Goal: Answer question/provide support: Share knowledge or assist other users

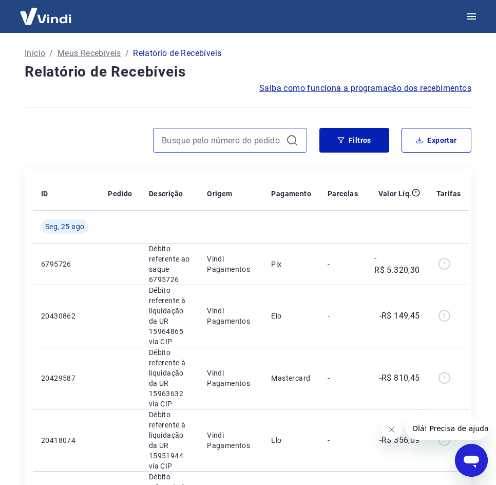
click at [238, 139] on input at bounding box center [222, 139] width 120 height 15
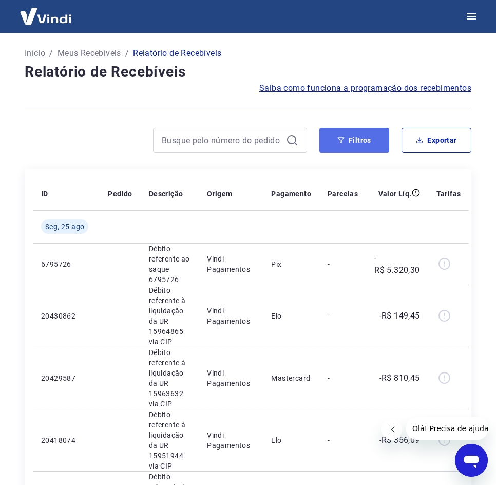
click at [380, 131] on button "Filtros" at bounding box center [354, 140] width 70 height 25
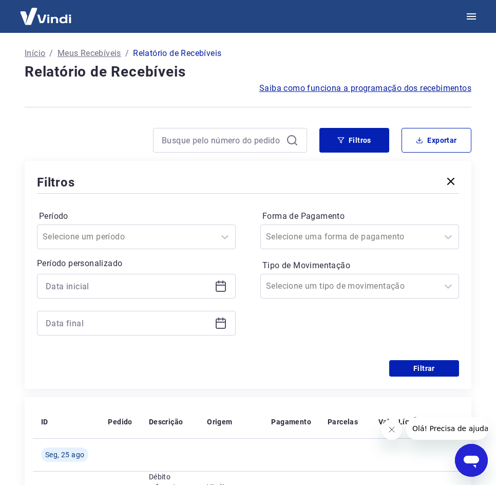
click at [225, 285] on icon at bounding box center [221, 284] width 10 height 1
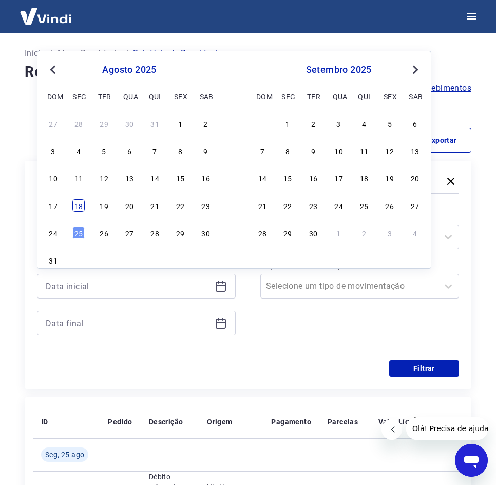
click at [82, 209] on div "18" at bounding box center [78, 205] width 12 height 12
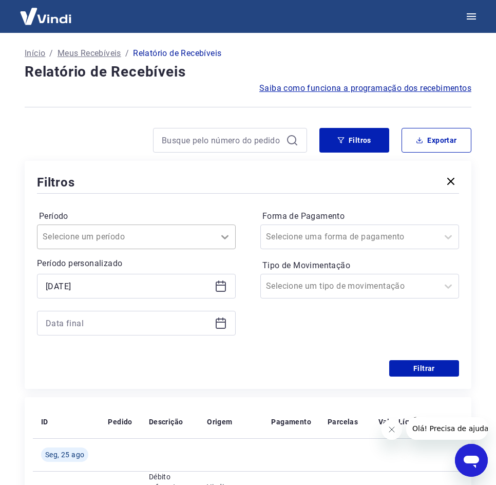
type input "18/08/2025"
click at [227, 328] on div at bounding box center [136, 323] width 199 height 25
click at [219, 325] on icon at bounding box center [221, 323] width 12 height 12
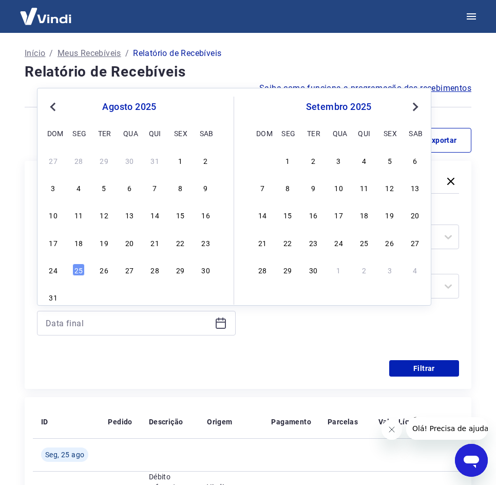
drag, startPoint x: 80, startPoint y: 268, endPoint x: 335, endPoint y: 218, distance: 259.4
click at [80, 268] on div "25" at bounding box center [78, 269] width 12 height 12
type input "25/08/2025"
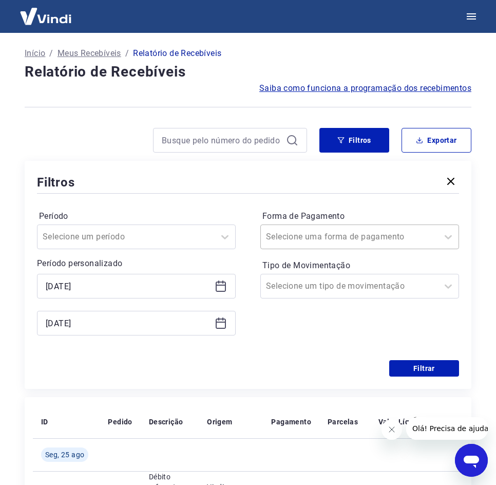
click at [352, 247] on div "Selecione uma forma de pagamento" at bounding box center [359, 236] width 199 height 25
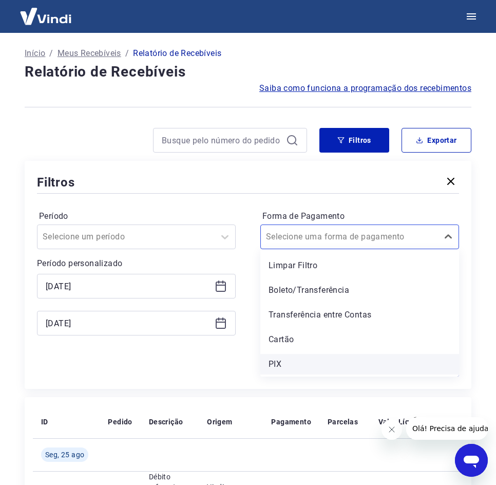
click at [308, 369] on div "PIX" at bounding box center [359, 364] width 199 height 21
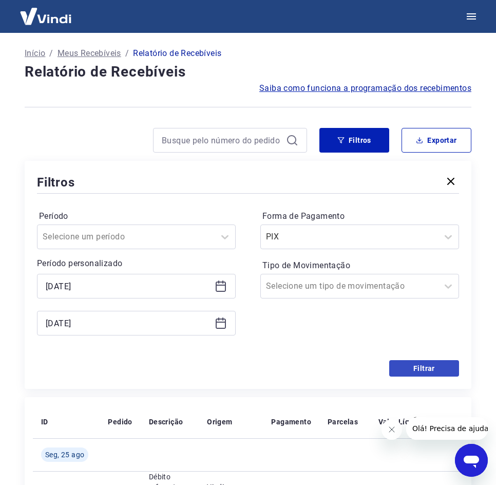
click at [412, 361] on form "Período Selecione um período Período personalizado Selected date: segunda-feira…" at bounding box center [248, 286] width 422 height 181
click at [416, 371] on button "Filtrar" at bounding box center [424, 368] width 70 height 16
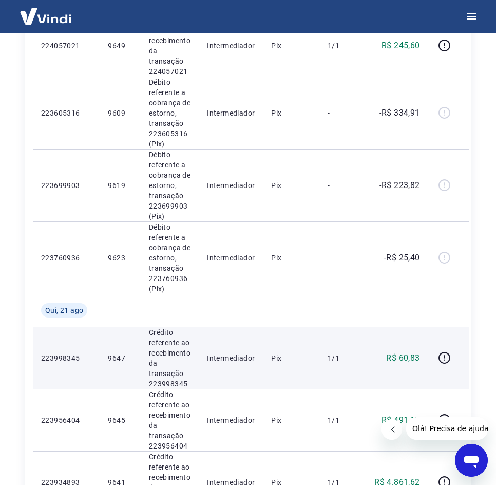
scroll to position [616, 0]
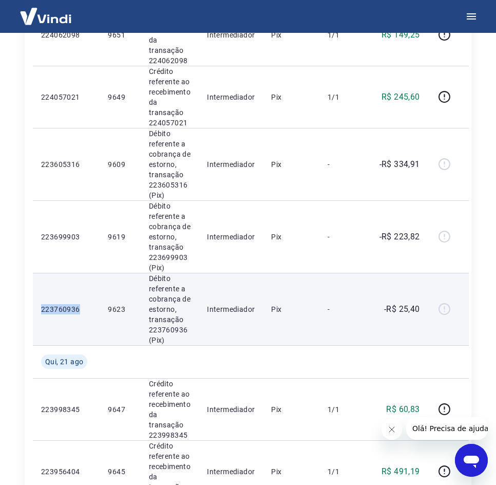
drag, startPoint x: 40, startPoint y: 307, endPoint x: 87, endPoint y: 307, distance: 46.7
click at [87, 307] on td "223760936" at bounding box center [66, 309] width 67 height 72
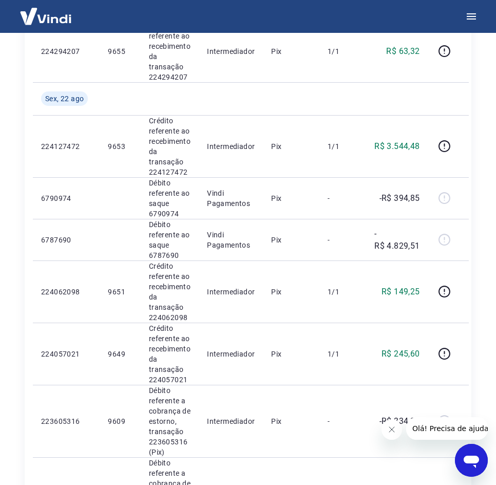
scroll to position [513, 0]
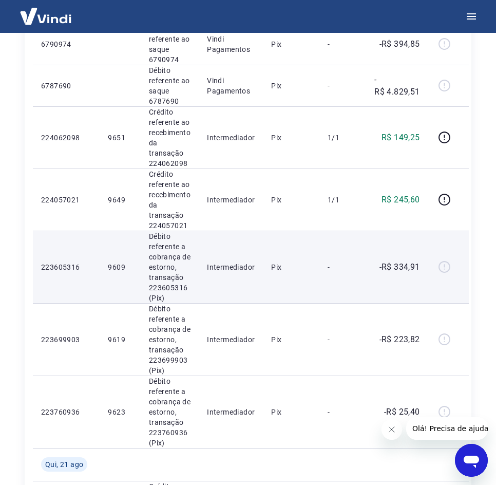
click at [36, 264] on td "223605316" at bounding box center [66, 266] width 67 height 72
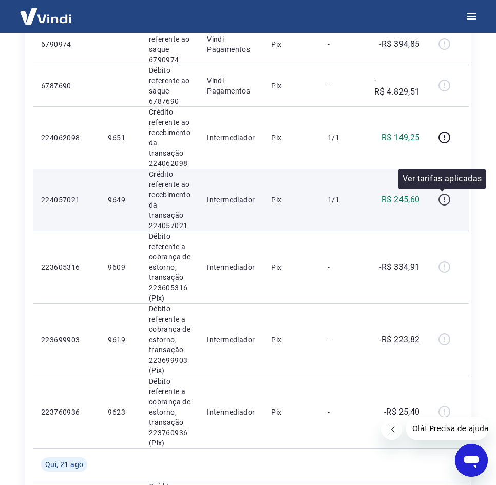
click at [441, 199] on icon "button" at bounding box center [444, 199] width 13 height 13
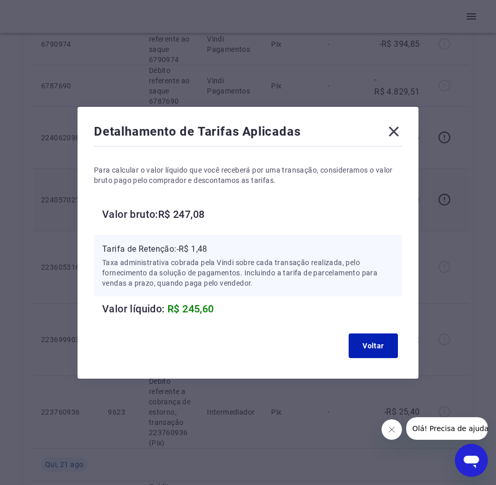
click at [399, 127] on icon at bounding box center [394, 131] width 10 height 10
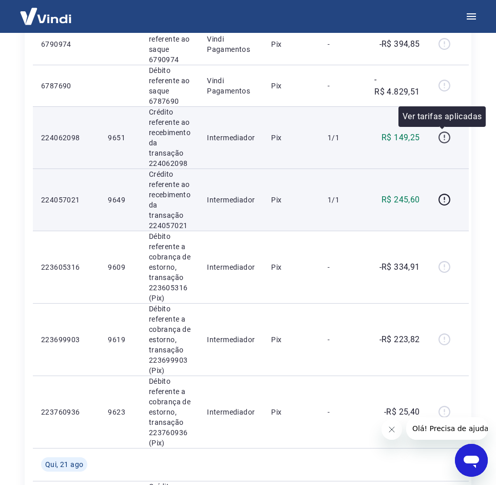
click at [446, 137] on icon "button" at bounding box center [444, 137] width 13 height 13
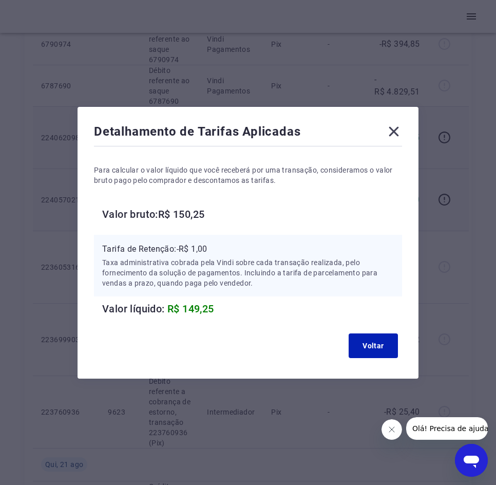
click at [393, 126] on icon at bounding box center [393, 131] width 16 height 16
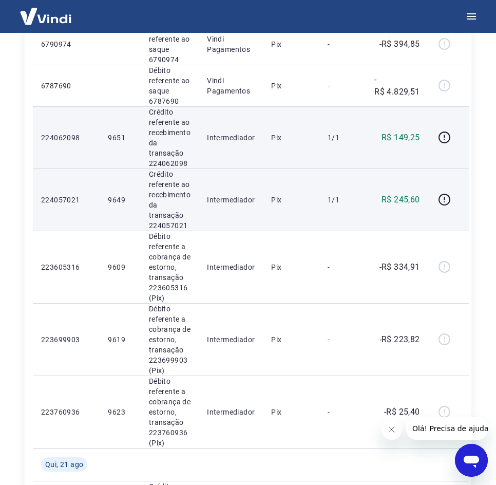
scroll to position [411, 0]
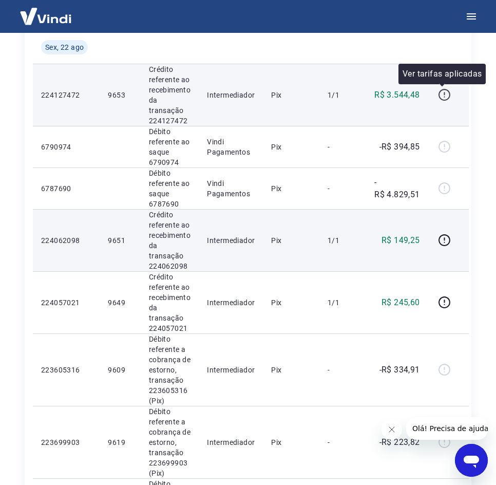
click at [438, 95] on icon "button" at bounding box center [444, 94] width 13 height 13
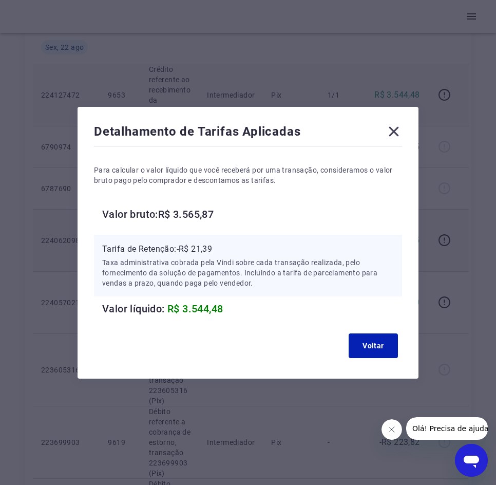
click at [399, 129] on icon at bounding box center [394, 131] width 10 height 10
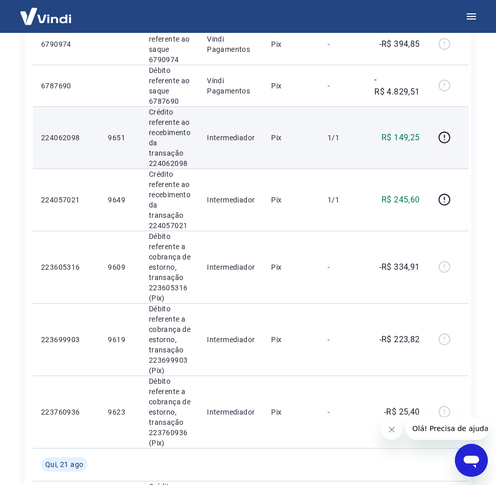
scroll to position [565, 0]
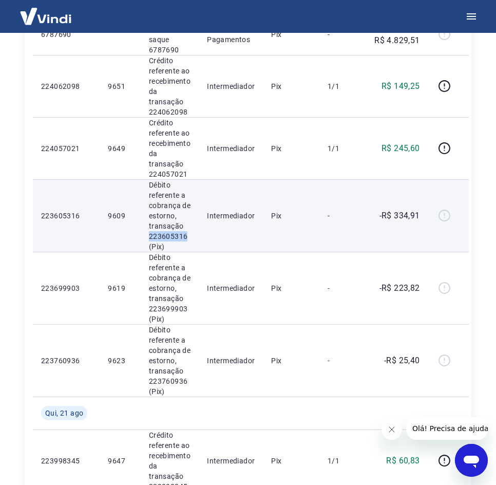
drag, startPoint x: 149, startPoint y: 237, endPoint x: 194, endPoint y: 234, distance: 44.7
click at [194, 234] on td "Débito referente a cobrança de estorno, transação 223605316 (Pix)" at bounding box center [170, 215] width 58 height 72
copy p "223605316"
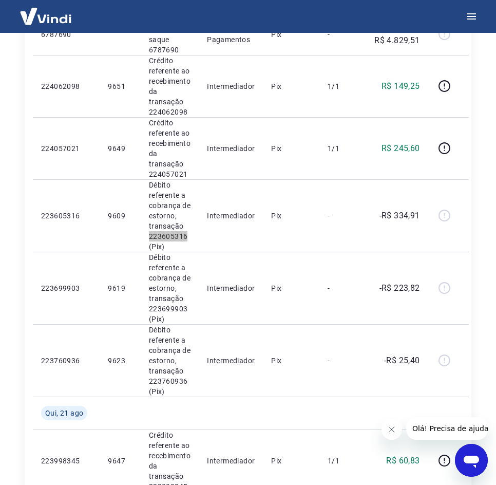
click at [471, 455] on icon "Abrir janela de mensagens" at bounding box center [470, 461] width 15 height 12
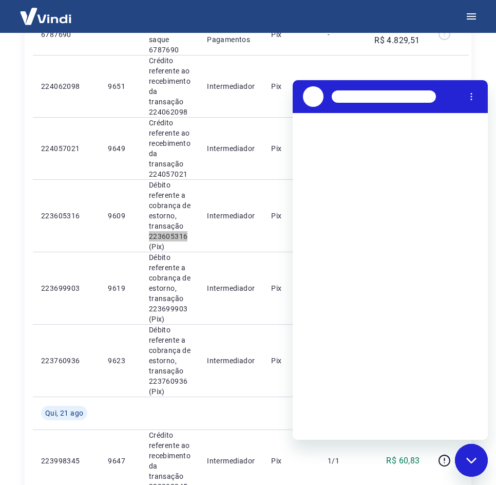
scroll to position [0, 0]
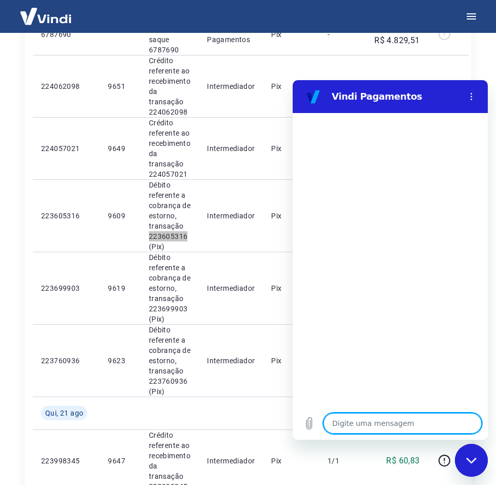
type textarea "O"
type textarea "x"
type textarea "Ol"
type textarea "x"
type textarea "[PERSON_NAME]"
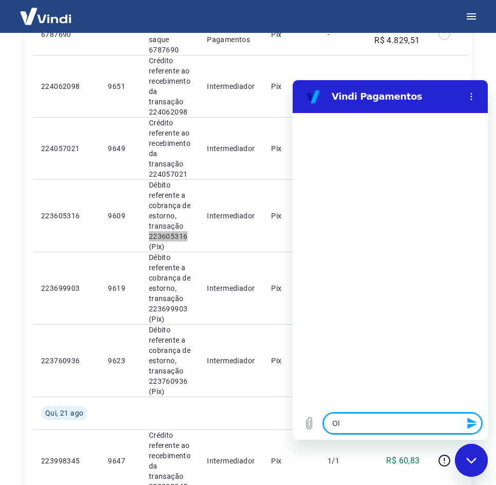
type textarea "x"
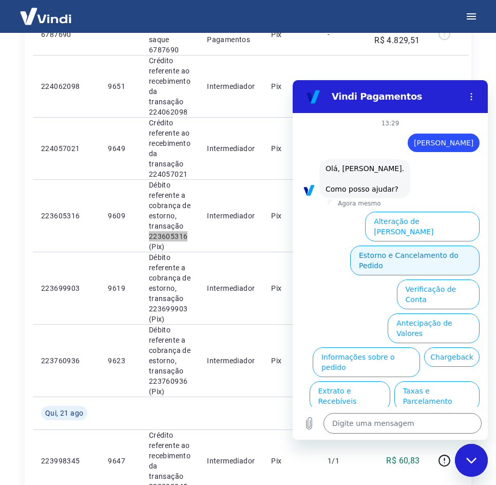
click at [409, 245] on button "Estorno e Cancelamento do Pedido" at bounding box center [414, 260] width 129 height 30
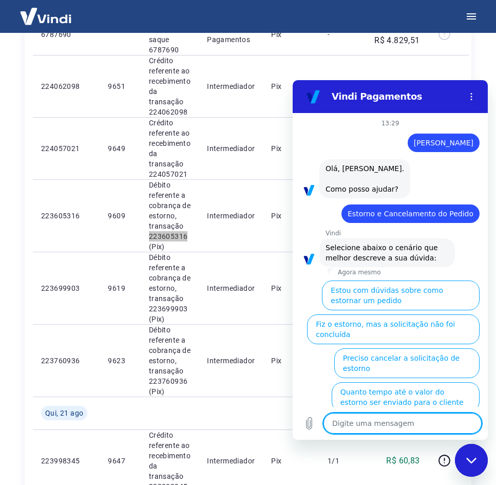
scroll to position [45, 0]
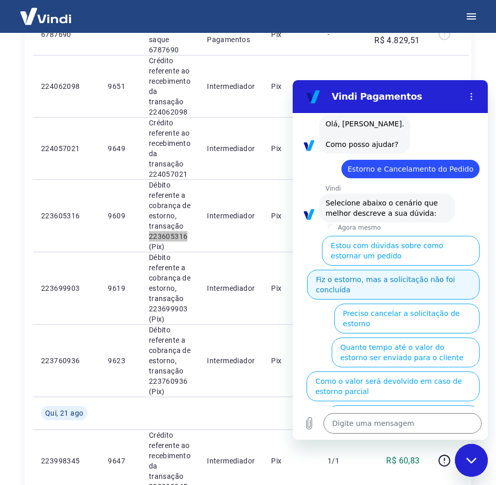
click at [388, 284] on button "Fiz o estorno, mas a solicitação não foi concluída" at bounding box center [393, 284] width 172 height 30
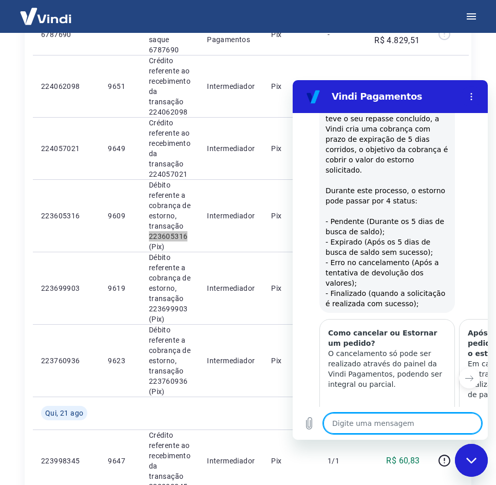
type textarea "x"
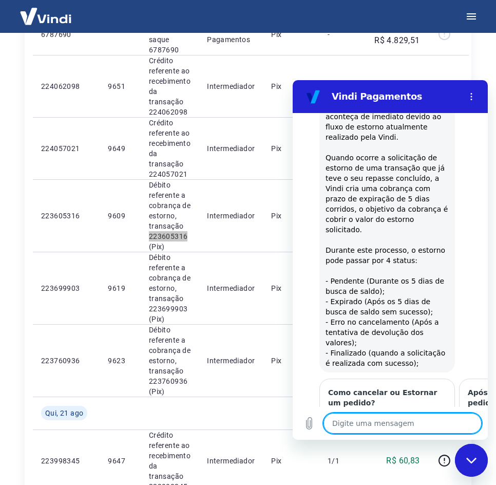
scroll to position [384, 0]
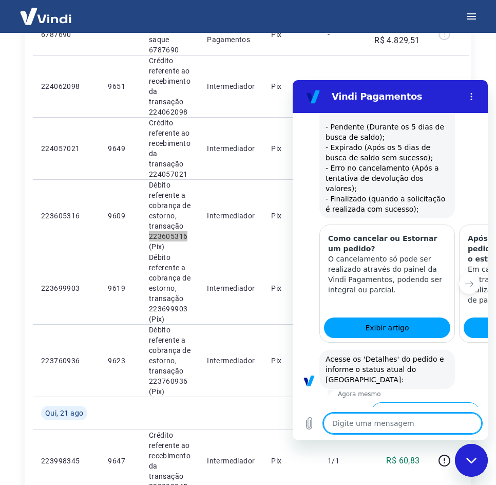
click at [395, 434] on div "Digite uma mensagem x" at bounding box center [390, 422] width 195 height 33
type textarea "c"
type textarea "x"
type textarea "ca"
type textarea "x"
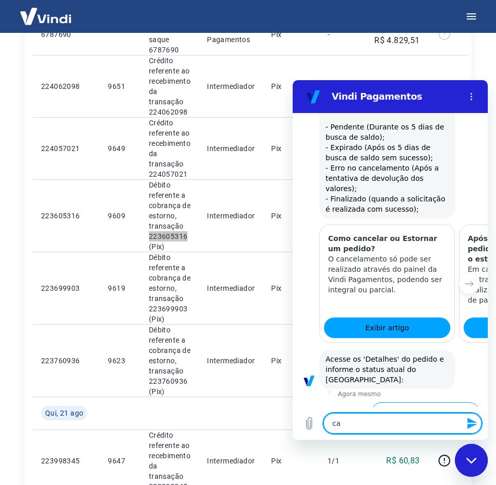
type textarea "car"
type textarea "x"
type textarea "carr"
type textarea "x"
type textarea "carrt"
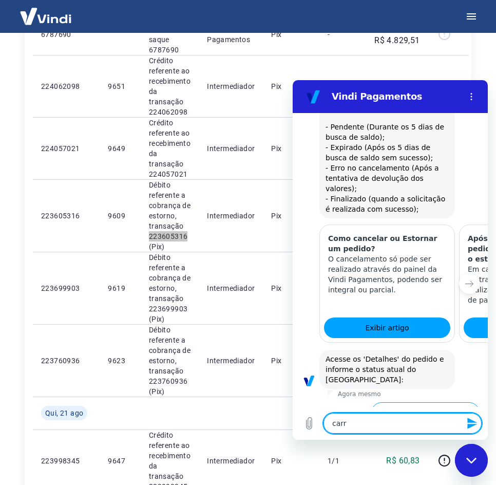
type textarea "x"
type textarea "carr"
type textarea "x"
type textarea "car"
type textarea "x"
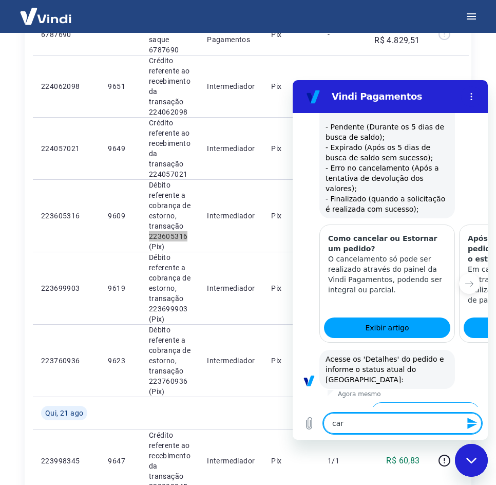
type textarea "ca"
type textarea "x"
type textarea "c"
type textarea "x"
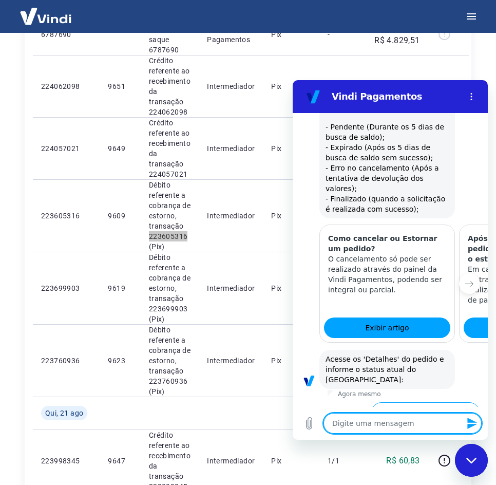
type textarea "V"
type textarea "x"
type textarea "Vs"
type textarea "x"
type textarea "V"
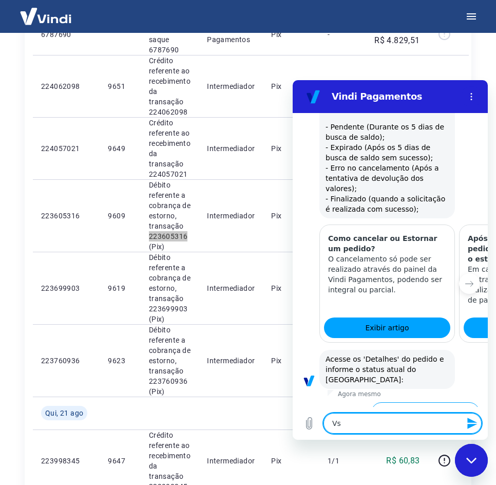
type textarea "x"
type textarea "c"
type textarea "x"
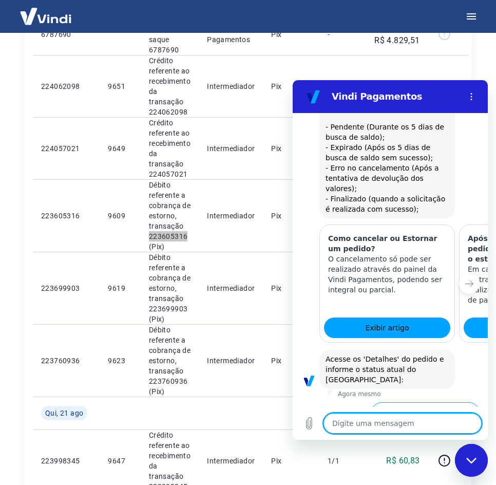
type textarea "C"
type textarea "x"
type textarea "Ca"
type textarea "x"
type textarea "Car"
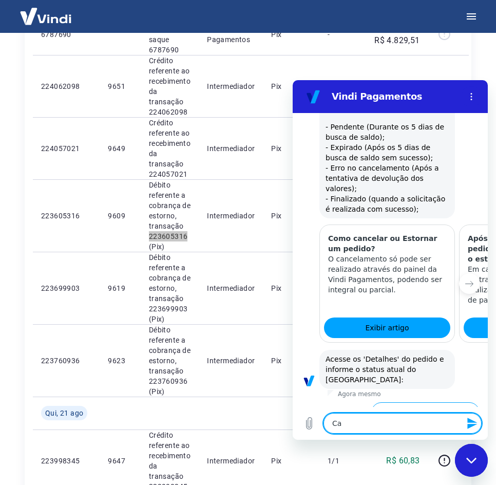
type textarea "x"
type textarea "Cart"
type textarea "x"
type textarea "Carta"
type textarea "x"
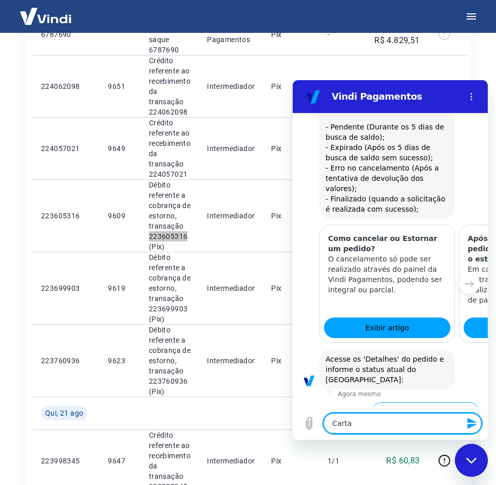
type textarea "Carta"
type textarea "x"
type textarea "Carta d"
type textarea "x"
type textarea "Carta de"
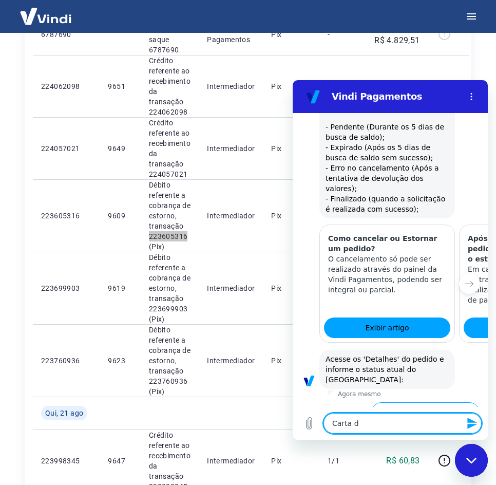
type textarea "x"
type textarea "Carta de"
type textarea "x"
type textarea "Carta de c"
type textarea "x"
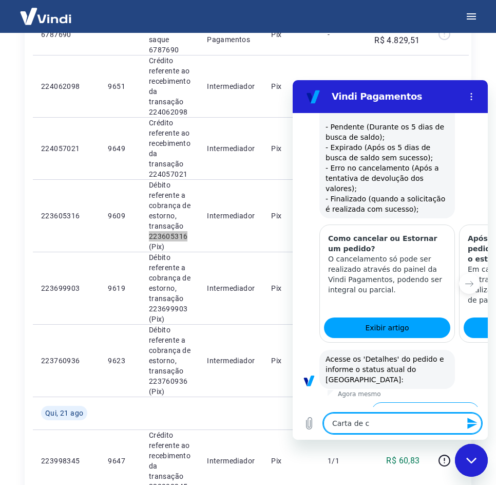
type textarea "Carta de ca"
type textarea "x"
type textarea "Carta de can"
type textarea "x"
type textarea "Carta de ca"
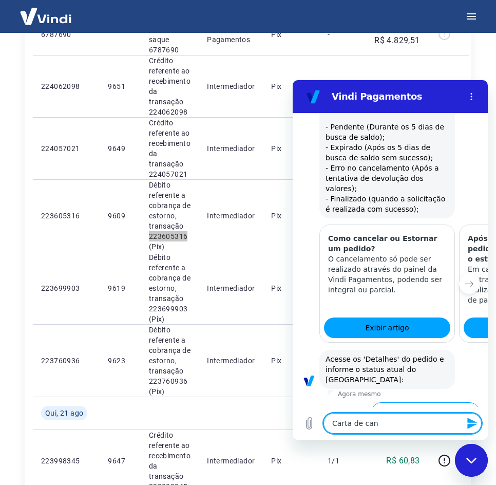
type textarea "x"
type textarea "Carta de c"
type textarea "x"
type textarea "Carta de"
type textarea "x"
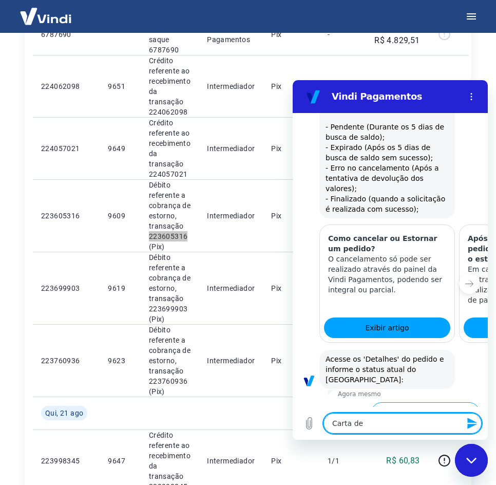
type textarea "Carta de C"
type textarea "x"
type textarea "Carta de Ca"
type textarea "x"
type textarea "Carta de Can"
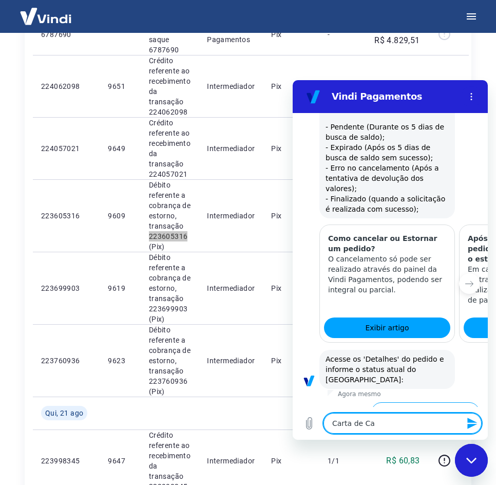
type textarea "x"
type textarea "Carta de Cand"
type textarea "x"
type textarea "Carta de Can"
type textarea "x"
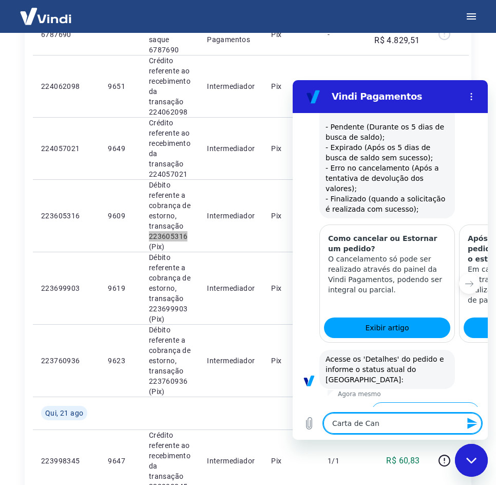
type textarea "Carta de Canc"
type textarea "x"
type textarea "Carta de Cance"
type textarea "x"
type textarea "Carta de Cancel"
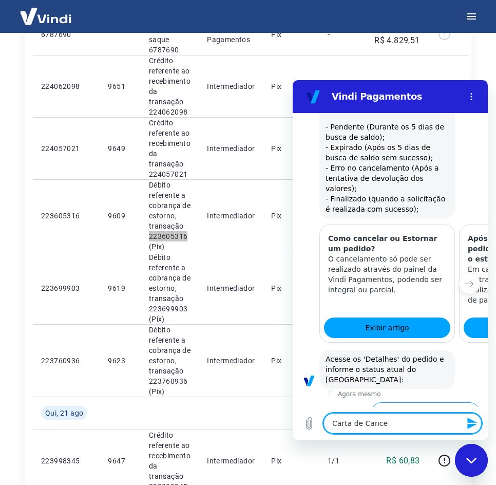
type textarea "x"
type textarea "Carta de Cancela"
type textarea "x"
type textarea "Carta de Cancelae"
type textarea "x"
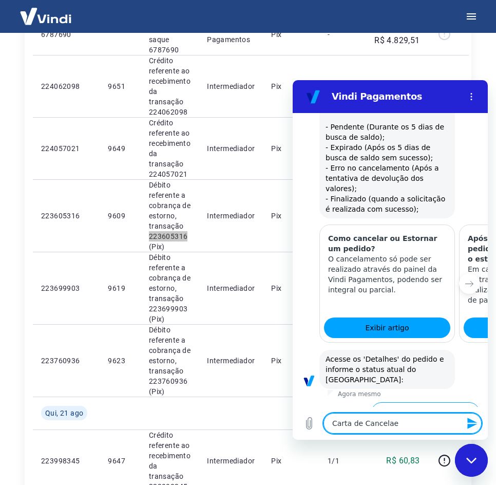
type textarea "Carta de Cancela"
type textarea "x"
type textarea "Carta de Cancelam"
type textarea "x"
type textarea "Carta de Cancelame"
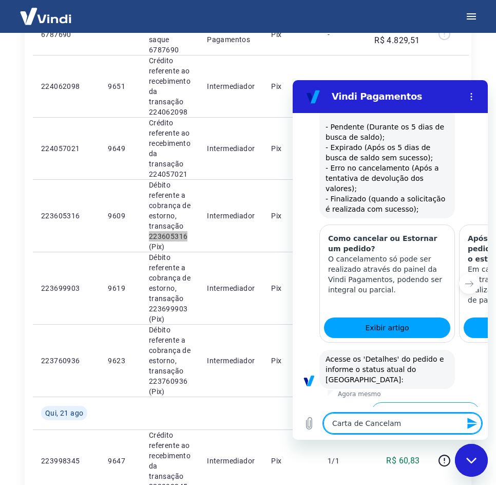
type textarea "x"
type textarea "Carta de Cancelamen"
type textarea "x"
type textarea "Carta de Cancelament"
type textarea "x"
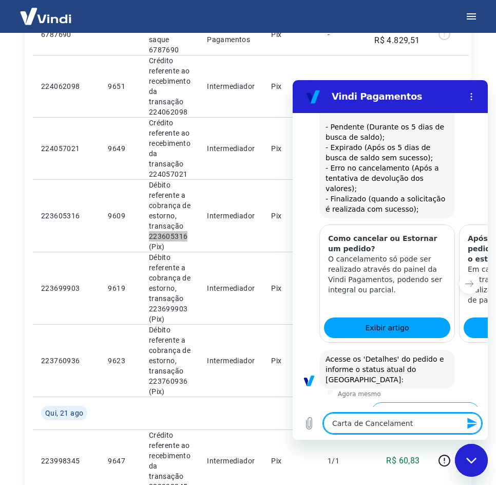
type textarea "Carta de Cancelamento"
type textarea "x"
type textarea "Carta de Cancelamento"
type textarea "x"
type textarea "Carta de Cancelamento"
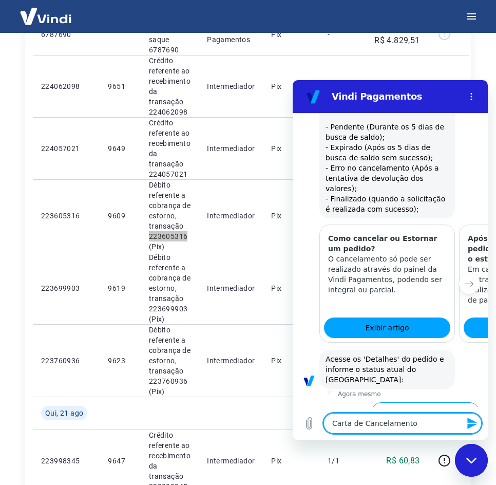
type textarea "x"
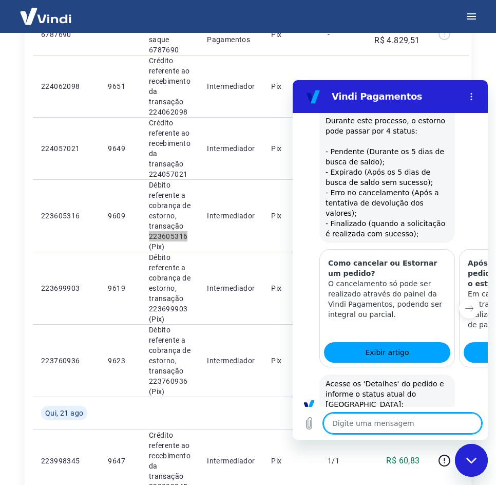
scroll to position [362, 0]
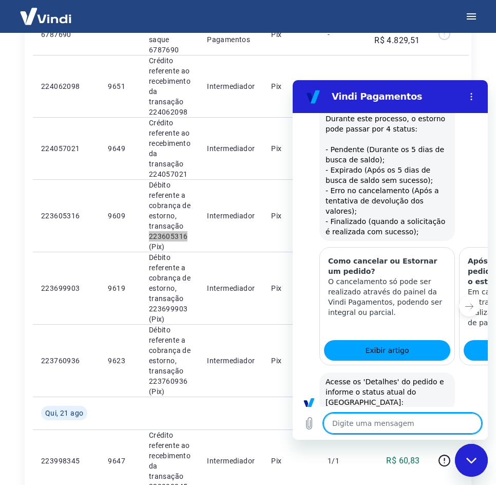
type textarea "x"
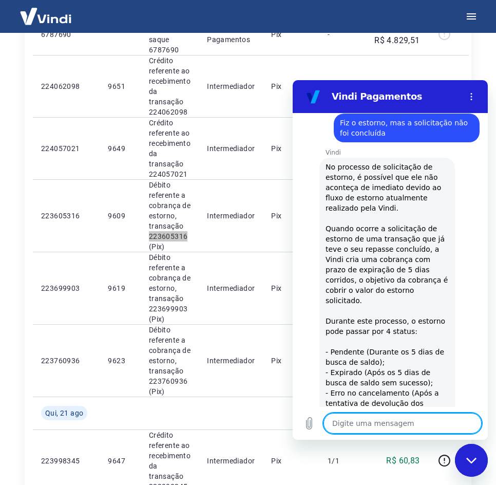
scroll to position [416, 0]
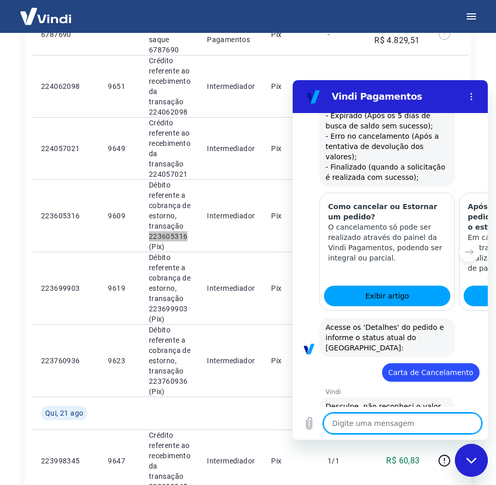
type textarea "E"
type textarea "x"
type textarea "En"
type textarea "x"
type textarea "Enc"
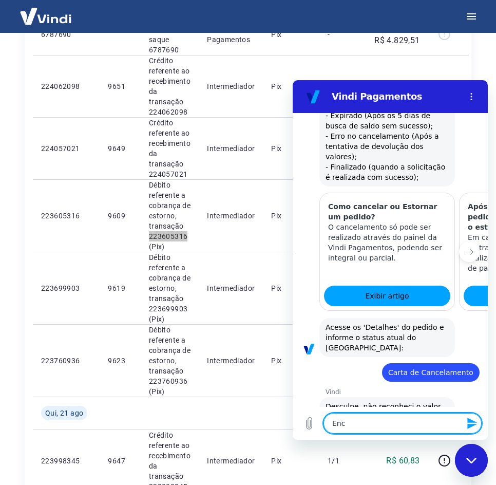
type textarea "x"
type textarea "Ence"
type textarea "x"
type textarea "Encer"
type textarea "x"
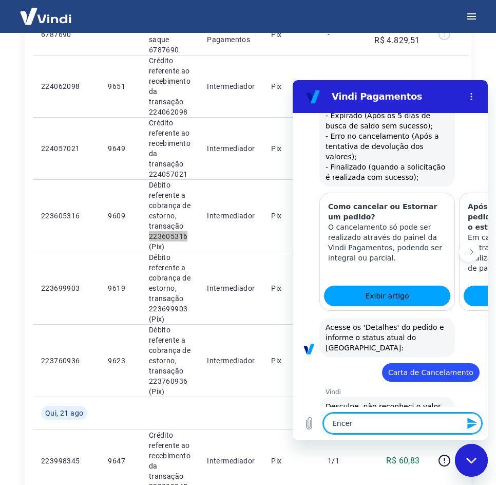
type textarea "Encerr"
type textarea "x"
type textarea "Encerra"
type textarea "x"
type textarea "Encerrar"
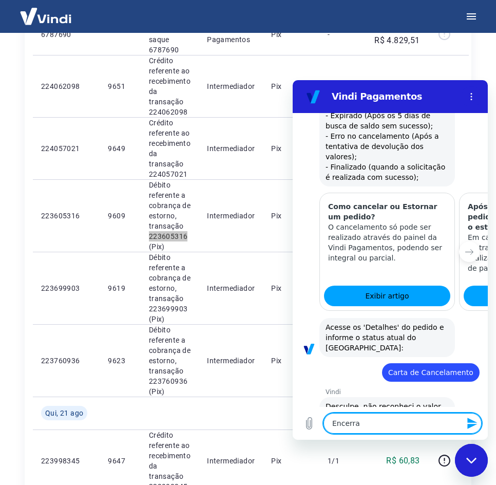
type textarea "x"
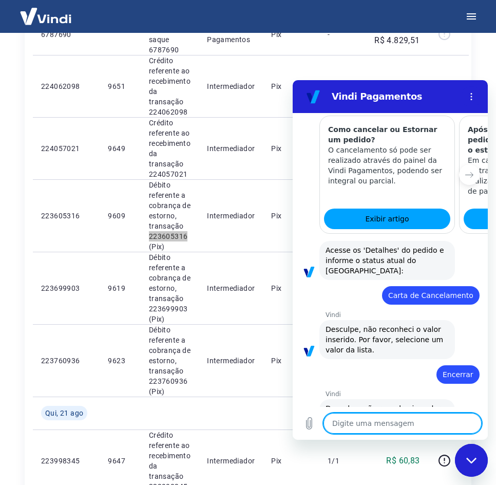
scroll to position [495, 0]
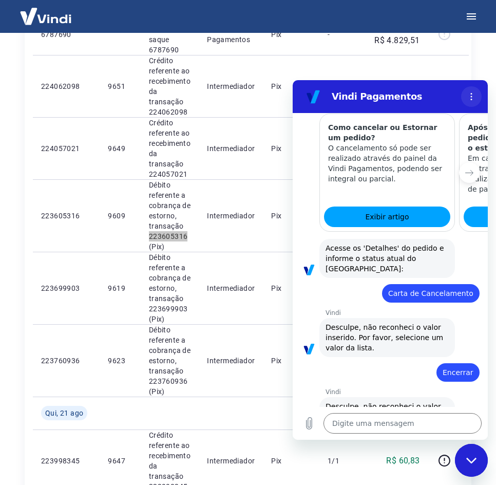
click at [472, 92] on icon "Menu de opções" at bounding box center [471, 96] width 8 height 8
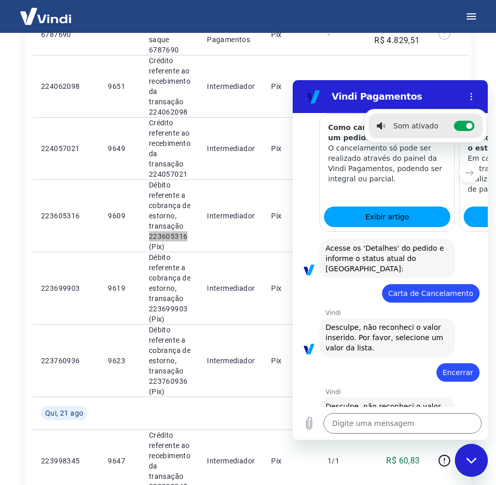
click at [472, 460] on icon "Fechar janela de mensagens" at bounding box center [471, 460] width 11 height 7
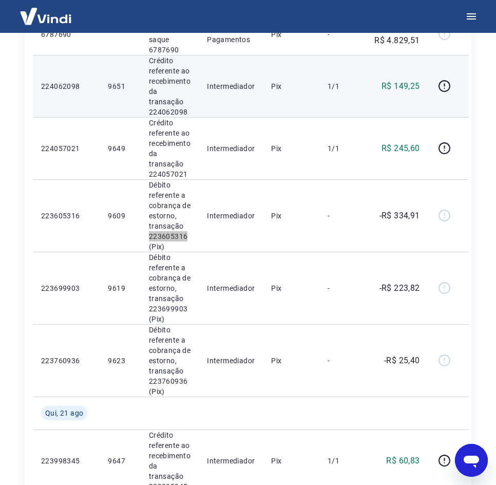
scroll to position [462, 0]
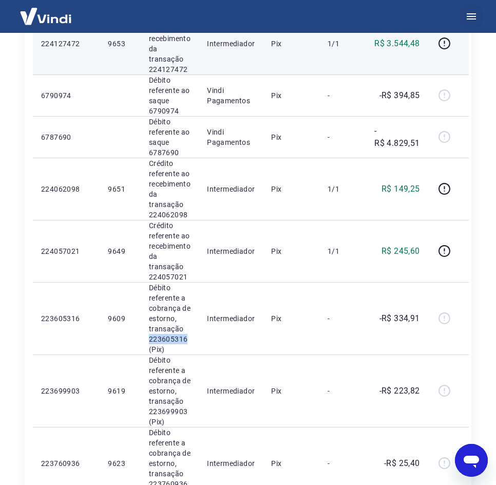
click at [470, 15] on button "button" at bounding box center [471, 16] width 25 height 25
click at [470, 15] on icon "button" at bounding box center [471, 16] width 12 height 12
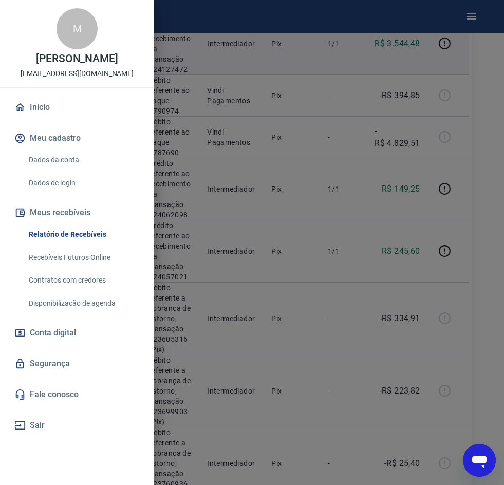
drag, startPoint x: 378, startPoint y: 103, endPoint x: 216, endPoint y: 3, distance: 190.1
click at [381, 105] on div at bounding box center [252, 242] width 504 height 485
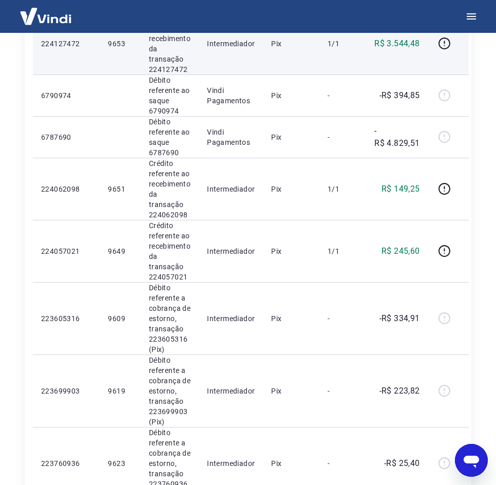
click at [459, 452] on div "Abrir janela de mensagens" at bounding box center [471, 459] width 31 height 31
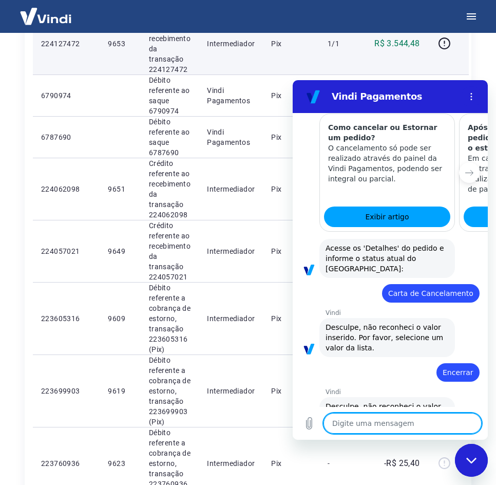
scroll to position [290, 0]
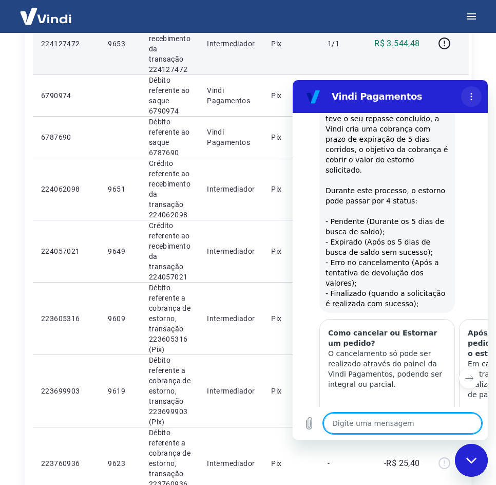
click at [476, 97] on button "Menu de opções" at bounding box center [471, 96] width 21 height 21
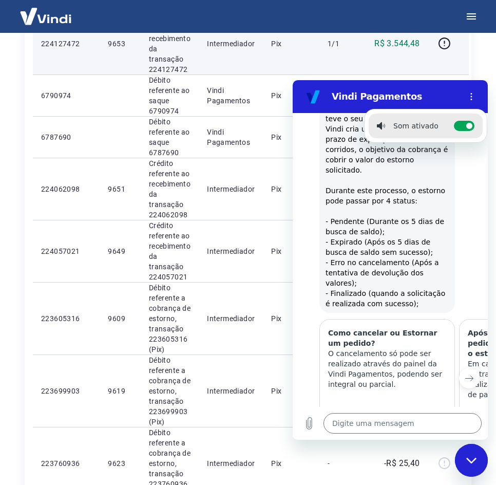
click at [467, 367] on button "Próximo item" at bounding box center [469, 377] width 21 height 21
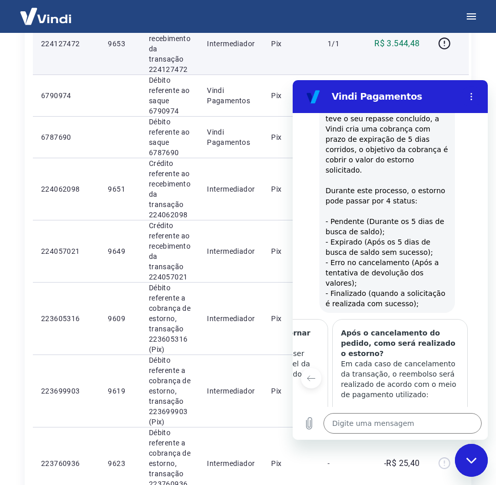
click at [472, 358] on div at bounding box center [484, 378] width 25 height 118
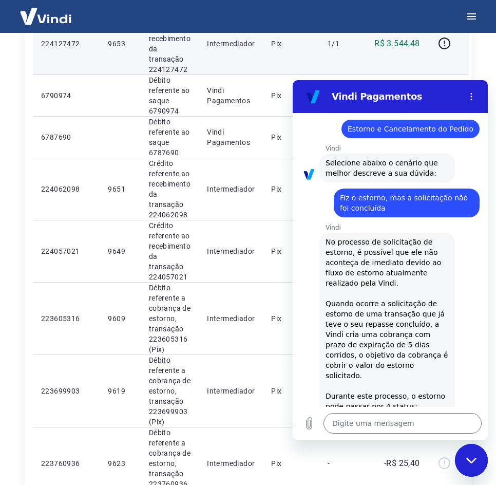
scroll to position [0, 0]
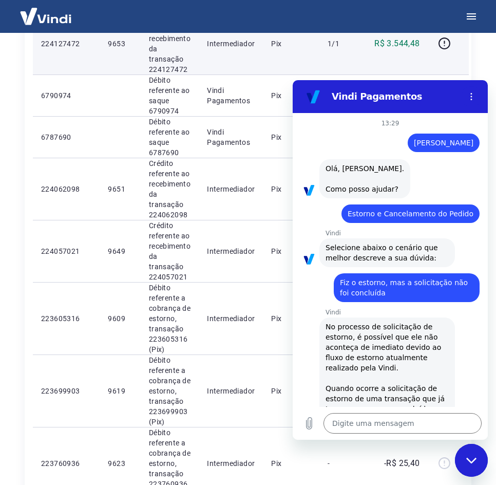
click at [466, 456] on div "Fechar janela de mensagens" at bounding box center [471, 459] width 31 height 31
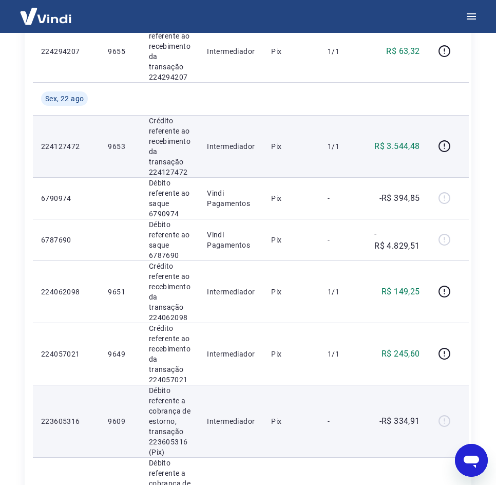
scroll to position [257, 0]
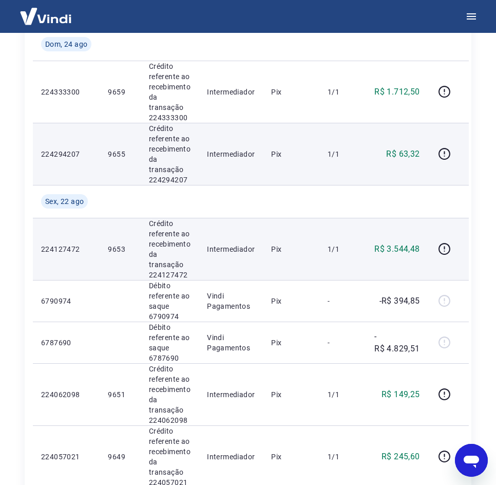
type textarea "x"
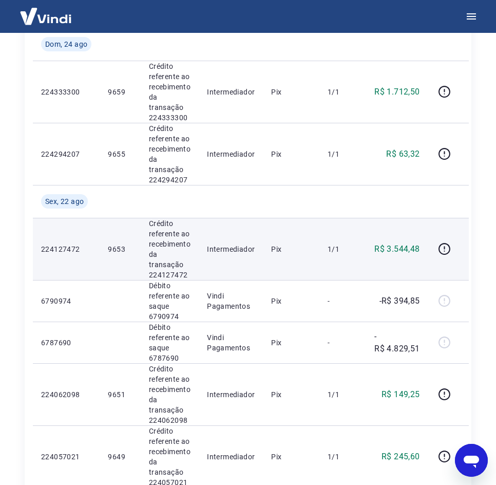
scroll to position [0, 0]
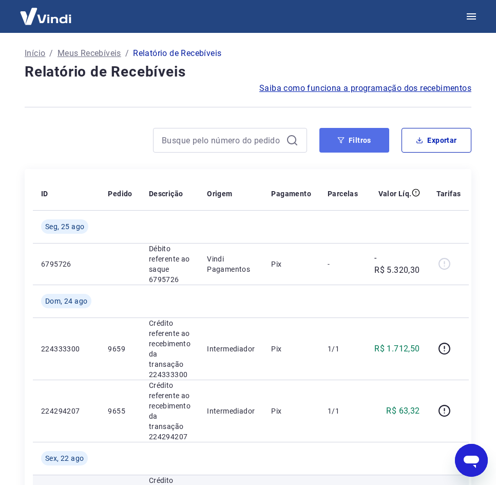
click at [338, 131] on button "Filtros" at bounding box center [354, 140] width 70 height 25
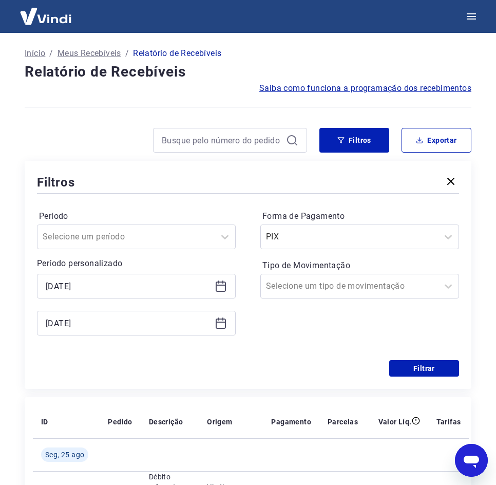
click at [295, 347] on div "Período Selecione um período Período personalizado 18/08/2025 25/08/2025 Forma …" at bounding box center [248, 278] width 422 height 164
click at [449, 144] on button "Exportar" at bounding box center [436, 140] width 70 height 25
type input "18/08/2025"
type input "25/08/2025"
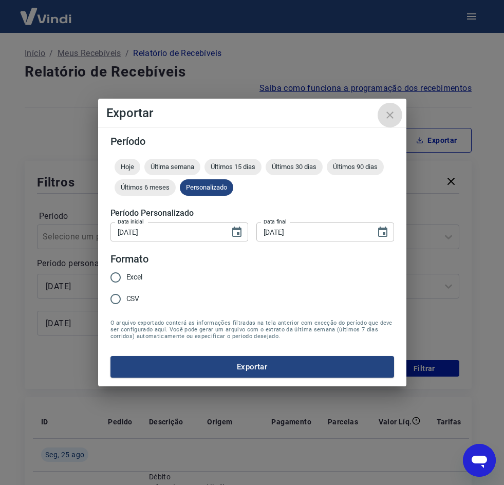
click at [394, 111] on icon "close" at bounding box center [389, 115] width 12 height 12
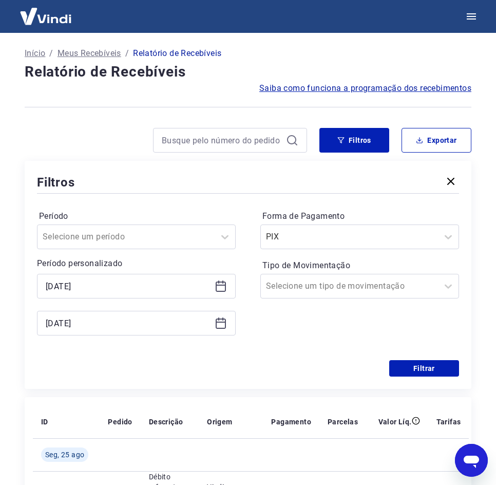
click at [229, 326] on div "25/08/2025" at bounding box center [136, 323] width 199 height 25
click at [223, 327] on icon at bounding box center [221, 323] width 12 height 12
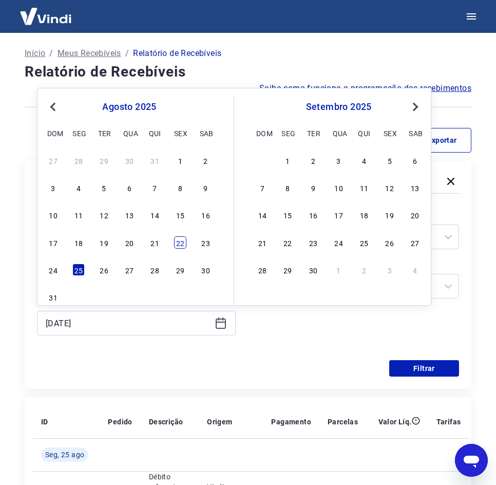
click at [179, 247] on div "22" at bounding box center [180, 242] width 12 height 12
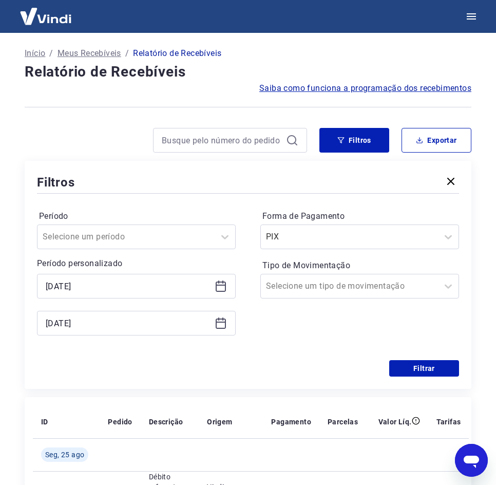
type input "22/08/2025"
click at [428, 364] on button "Filtrar" at bounding box center [424, 368] width 70 height 16
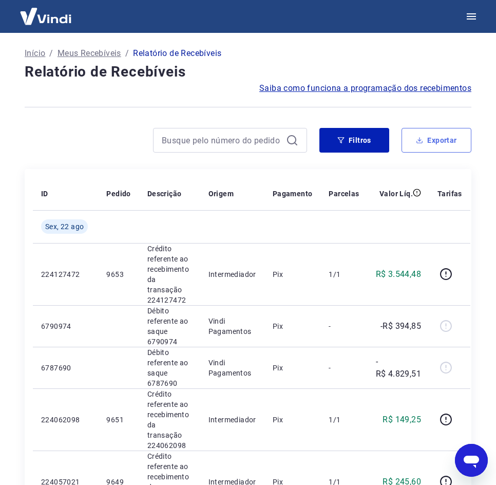
click at [433, 143] on button "Exportar" at bounding box center [436, 140] width 70 height 25
type input "22/08/2025"
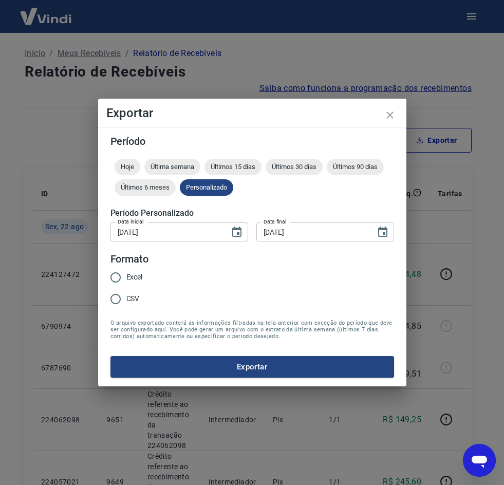
click at [137, 297] on span "CSV" at bounding box center [132, 298] width 13 height 11
click at [126, 297] on input "CSV" at bounding box center [116, 299] width 22 height 22
radio input "true"
click at [181, 354] on form "Período Hoje Última semana Últimos 15 dias Últimos 30 dias Últimos 90 dias Últi…" at bounding box center [251, 256] width 283 height 241
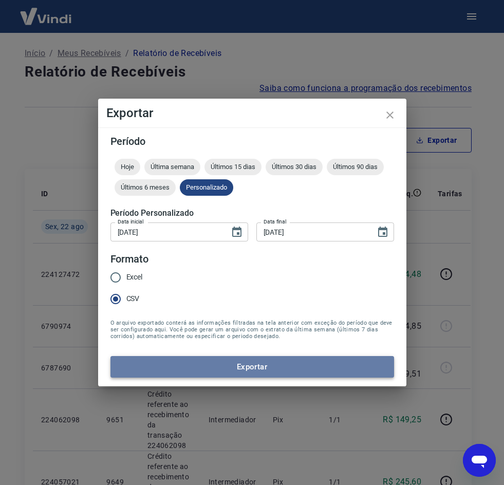
click at [193, 362] on button "Exportar" at bounding box center [251, 367] width 283 height 22
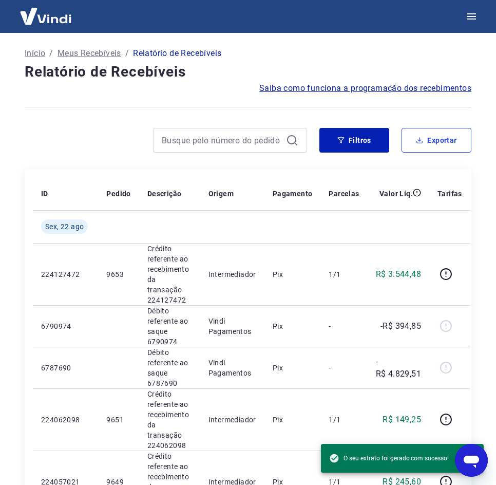
type textarea "x"
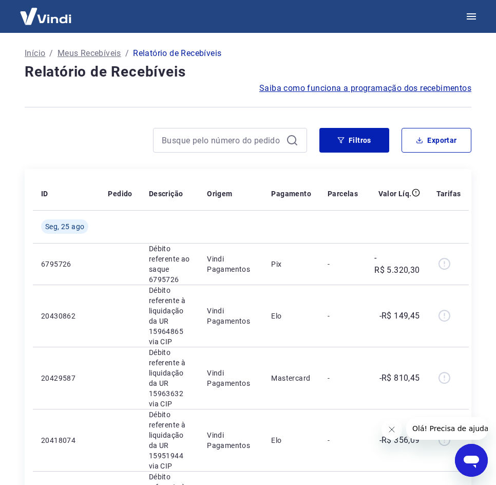
click at [469, 466] on icon "Abrir janela de mensagens" at bounding box center [471, 460] width 18 height 18
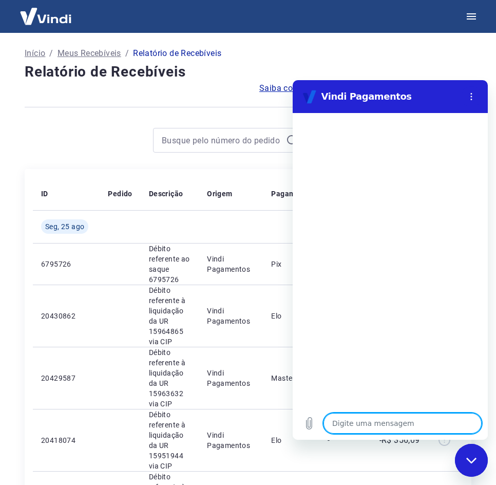
click at [369, 426] on textarea at bounding box center [402, 423] width 158 height 21
type textarea "O"
type textarea "x"
type textarea "Ol"
type textarea "x"
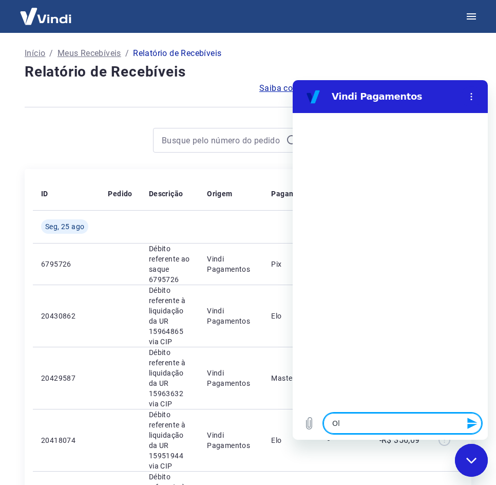
type textarea "[PERSON_NAME]"
type textarea "x"
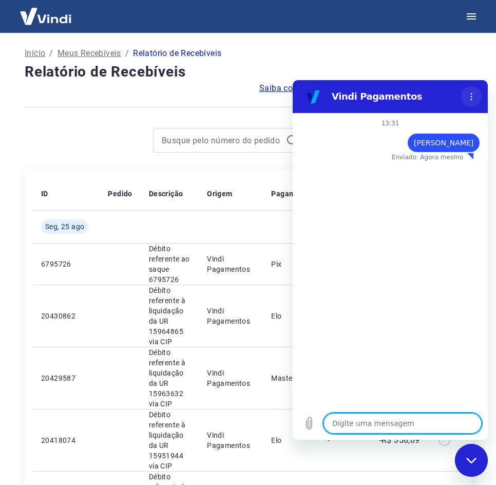
click at [475, 103] on button "Menu de opções" at bounding box center [471, 96] width 21 height 21
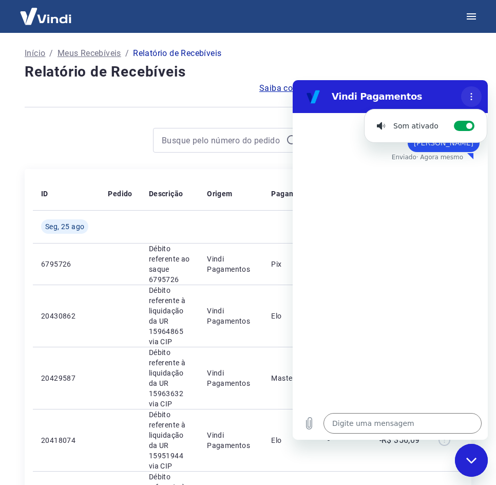
click at [472, 95] on icon "Menu de opções" at bounding box center [471, 96] width 8 height 8
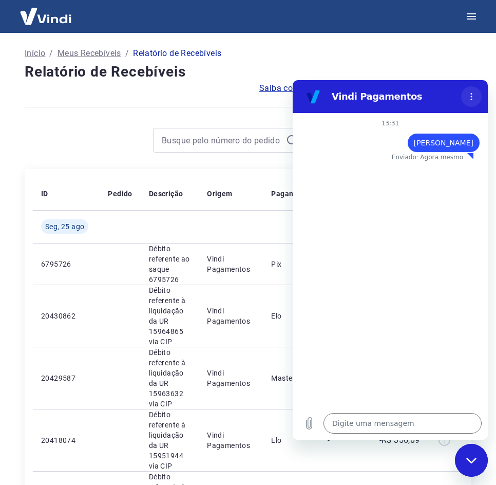
click at [472, 95] on icon "Menu de opções" at bounding box center [471, 96] width 8 height 8
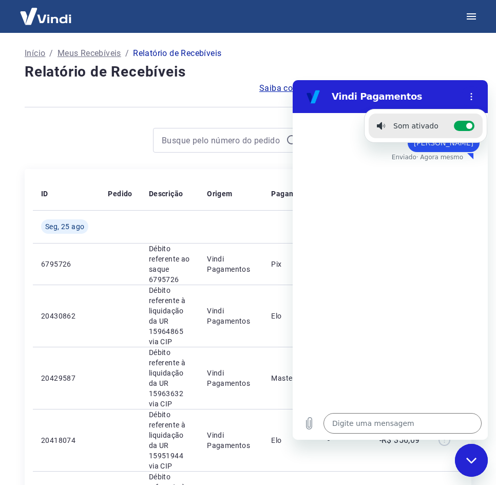
click at [456, 131] on li "Som ativado Alternar notificações sonoras" at bounding box center [426, 125] width 114 height 25
type textarea "x"
checkbox input "false"
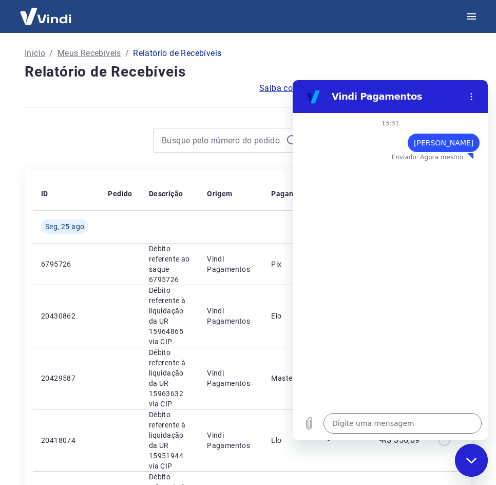
click at [479, 450] on div "Fechar janela de mensagens" at bounding box center [471, 459] width 31 height 31
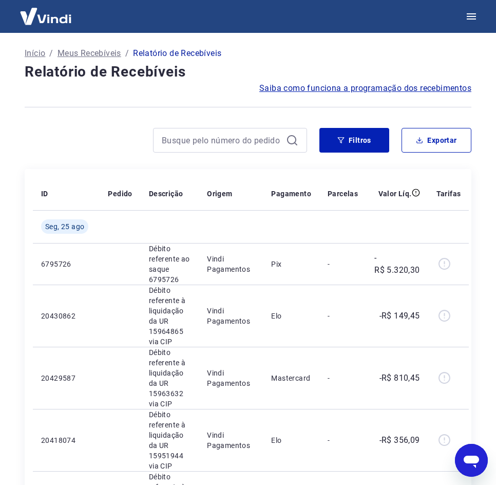
click at [479, 450] on div "Abrir janela de mensagens" at bounding box center [471, 459] width 31 height 31
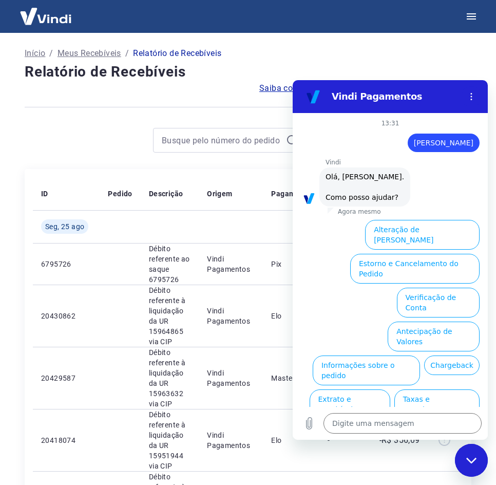
scroll to position [24, 0]
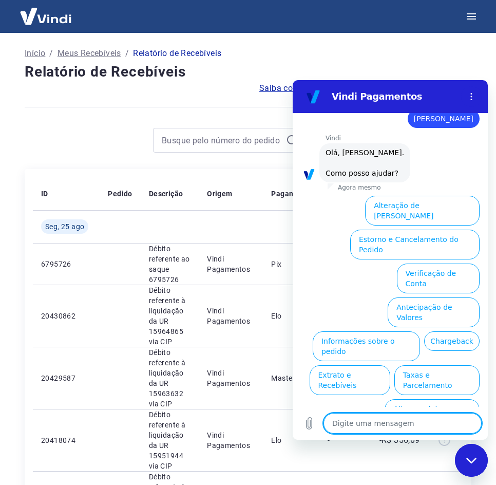
type textarea "x"
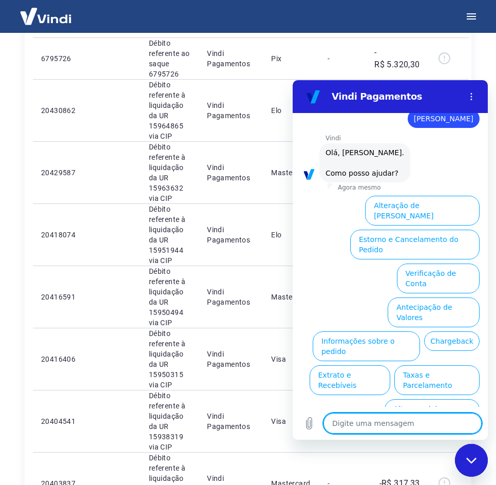
type textarea "O"
type textarea "x"
type textarea "Ou"
type textarea "x"
type textarea "Out"
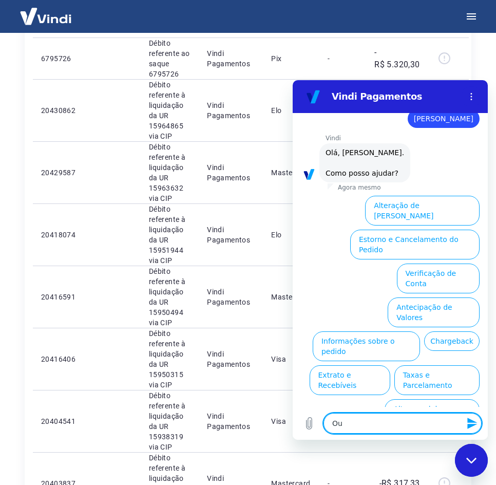
type textarea "x"
type textarea "Outr"
type textarea "x"
type textarea "Outro"
type textarea "x"
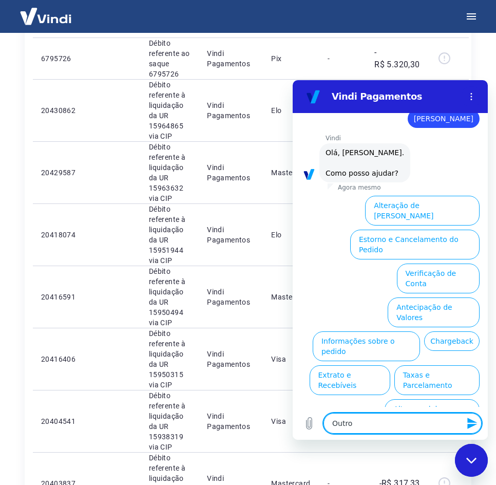
type textarea "Outro"
type textarea "x"
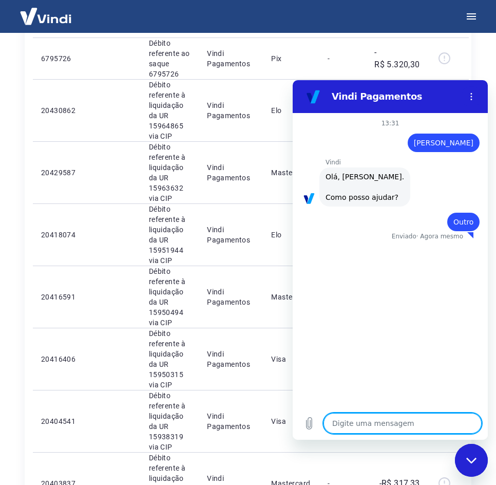
type textarea "x"
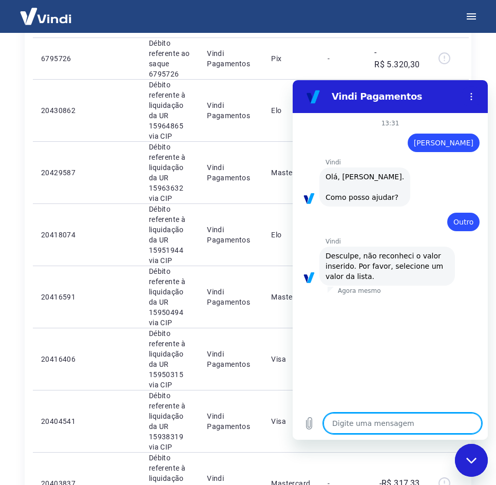
type textarea "E"
type textarea "x"
type textarea "Et"
type textarea "x"
type textarea "Eti"
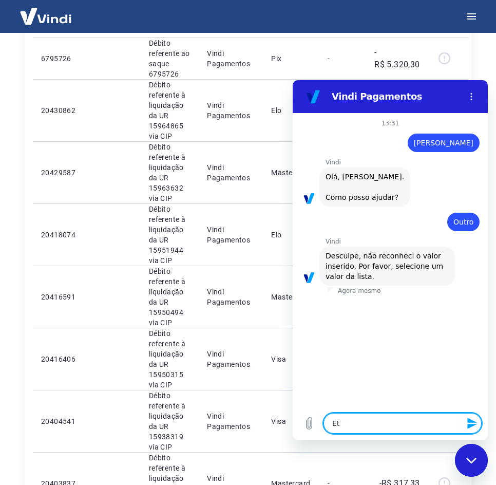
type textarea "x"
type textarea "Et"
type textarea "x"
type textarea "E"
type textarea "x"
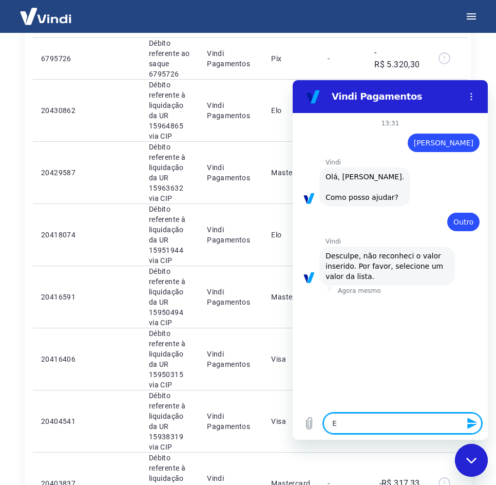
type textarea "Es"
type textarea "x"
type textarea "Est"
type textarea "x"
type textarea "Esti"
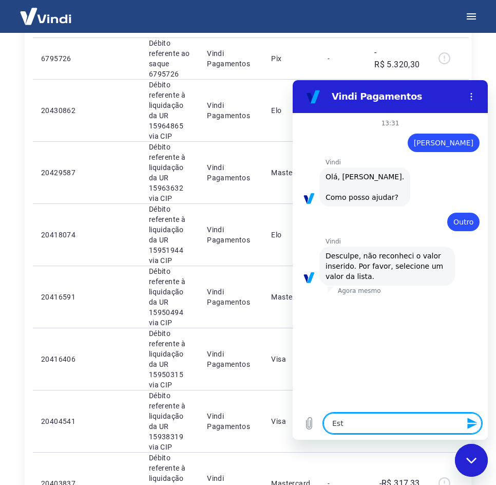
type textarea "x"
type textarea "Estib"
type textarea "x"
type textarea "Esti"
type textarea "x"
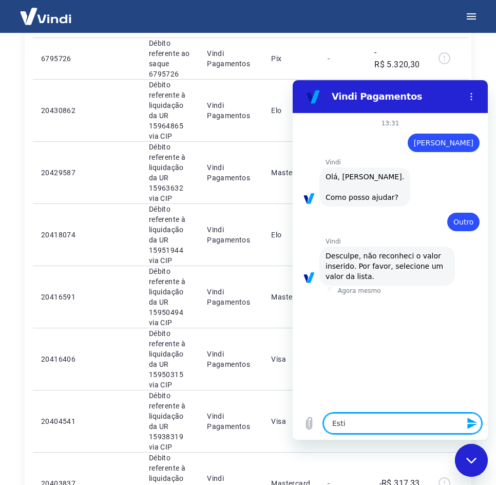
type textarea "Est"
type textarea "x"
type textarea "Esto"
type textarea "x"
type textarea "Estor"
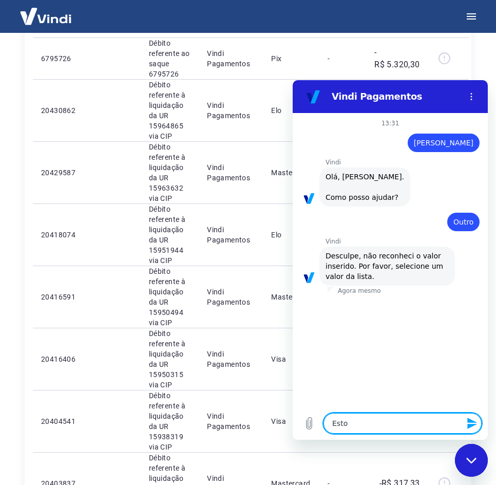
type textarea "x"
type textarea "Estorn"
type textarea "x"
type textarea "Estorno"
type textarea "x"
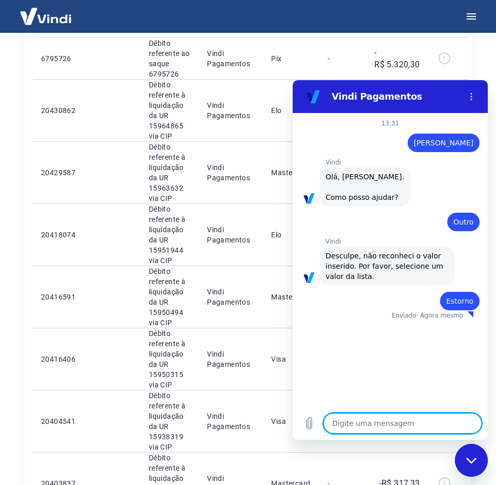
type textarea "x"
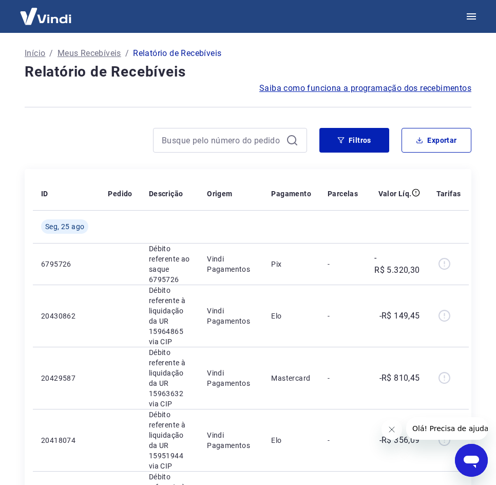
click at [468, 462] on icon "Abrir janela de mensagens" at bounding box center [470, 461] width 15 height 12
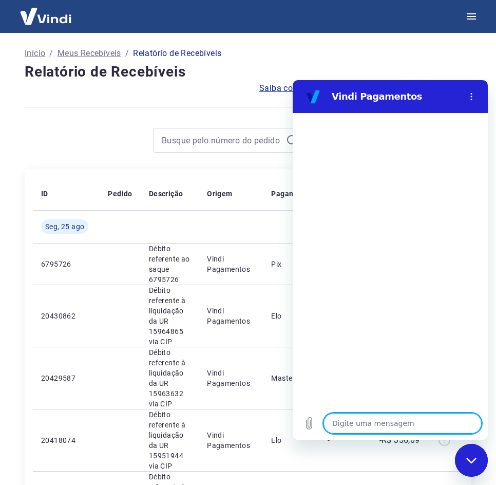
type textarea "O"
type textarea "x"
type textarea "Ol"
type textarea "x"
type textarea "[PERSON_NAME]"
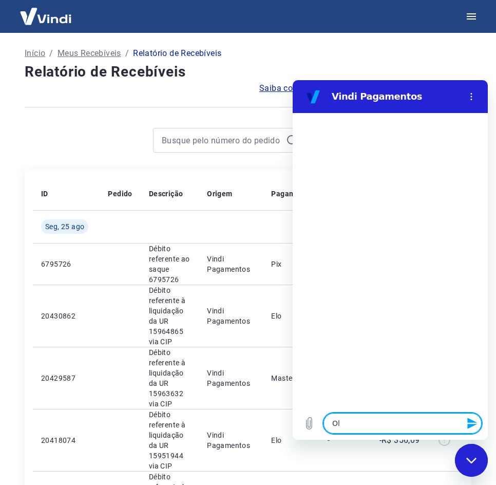
type textarea "x"
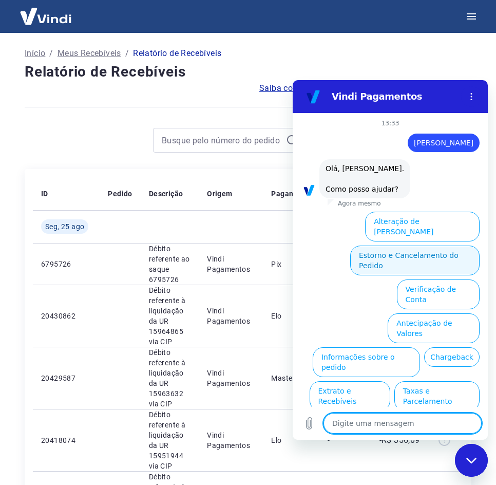
scroll to position [154, 0]
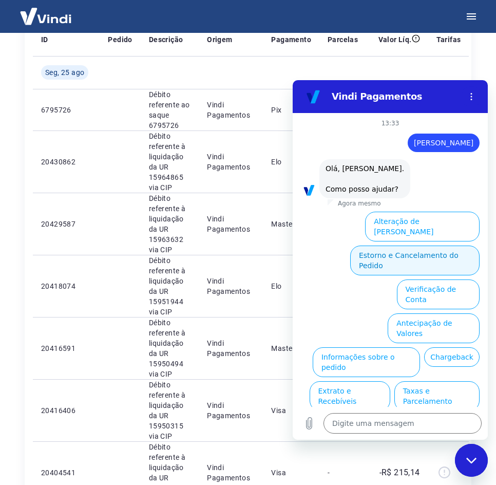
click at [401, 247] on button "Estorno e Cancelamento do Pedido" at bounding box center [414, 260] width 129 height 30
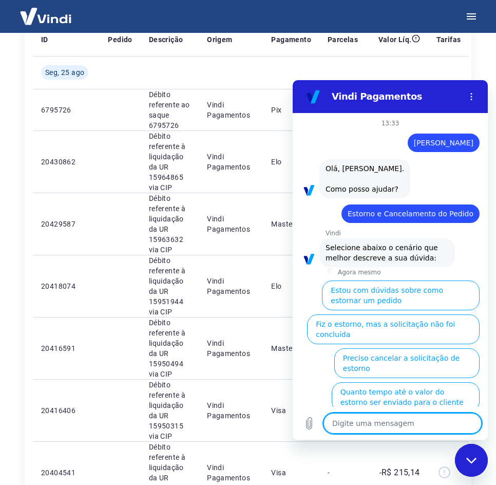
scroll to position [45, 0]
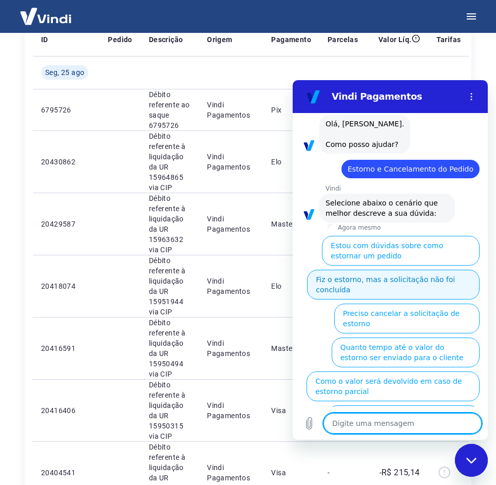
click at [343, 282] on button "Fiz o estorno, mas a solicitação não foi concluída" at bounding box center [393, 284] width 172 height 30
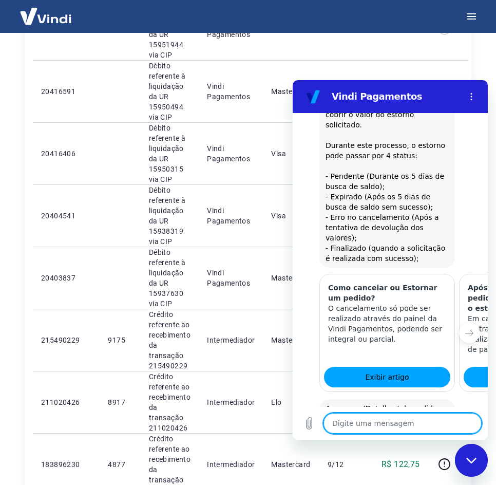
scroll to position [384, 0]
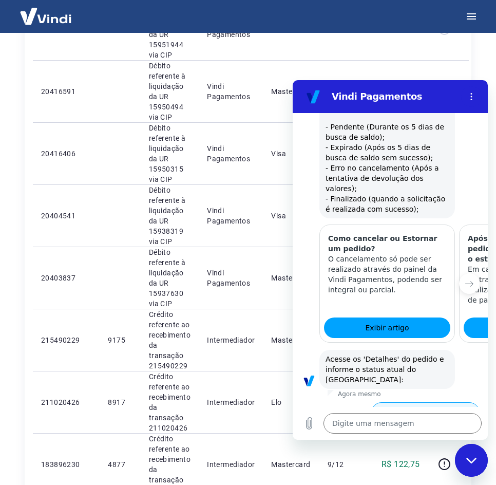
click at [393, 402] on button "Status Erro no cancelamento" at bounding box center [425, 417] width 108 height 30
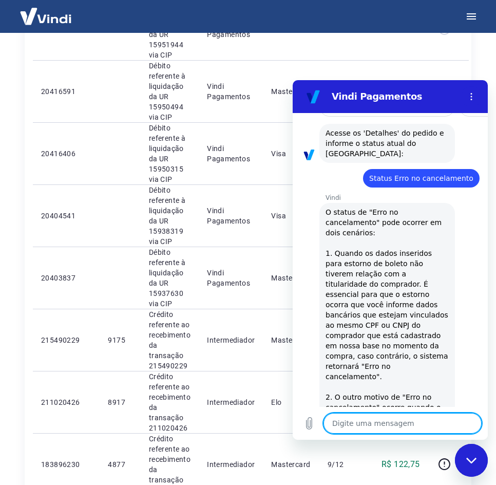
scroll to position [816, 0]
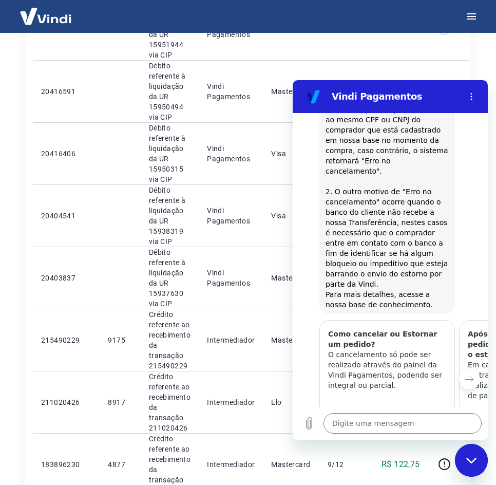
click at [421, 477] on button "Sim" at bounding box center [429, 487] width 30 height 20
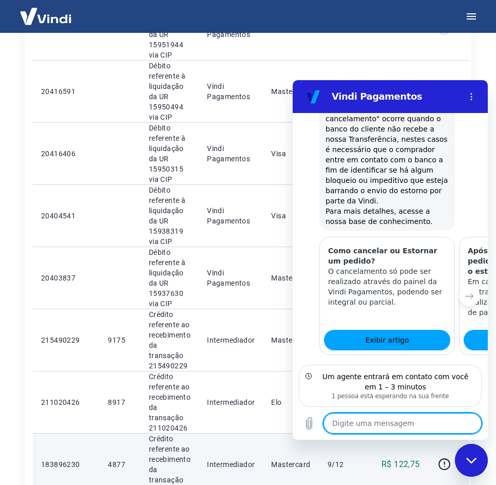
scroll to position [888, 0]
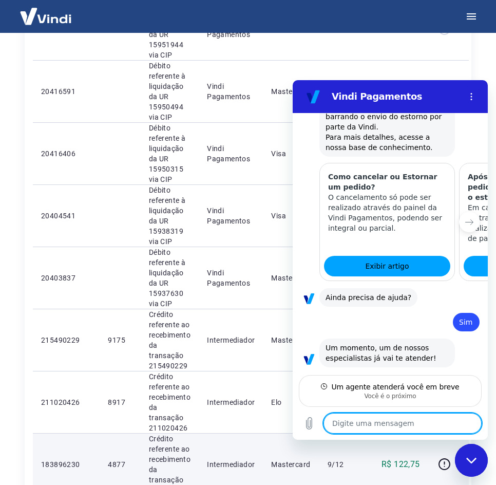
type textarea "x"
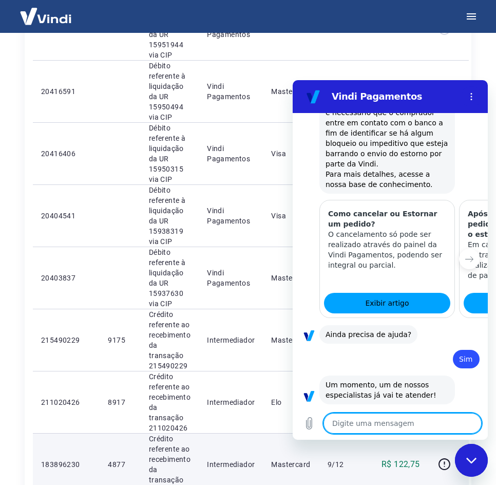
scroll to position [938, 0]
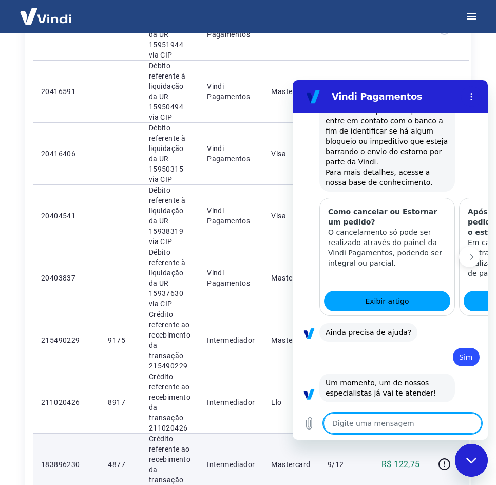
type textarea "O"
type textarea "x"
type textarea "Ol"
type textarea "x"
type textarea "Ol´"
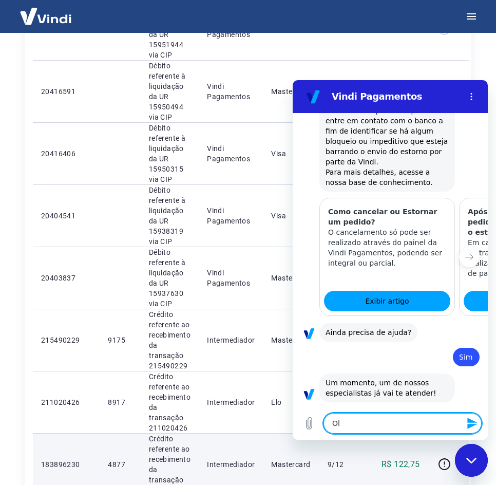
type textarea "x"
type textarea "Ol"
type textarea "x"
type textarea "O"
type textarea "x"
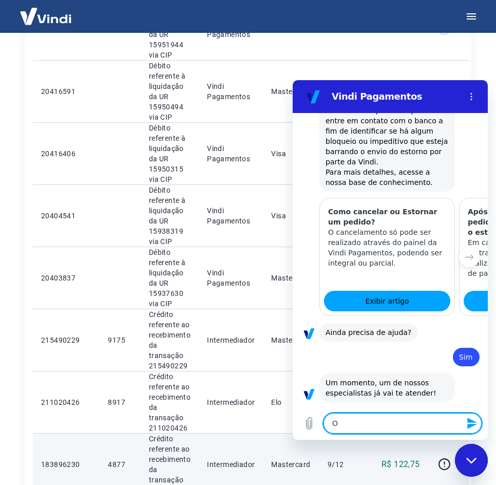
type textarea "x"
type textarea "B"
type textarea "x"
type textarea "Bo"
type textarea "x"
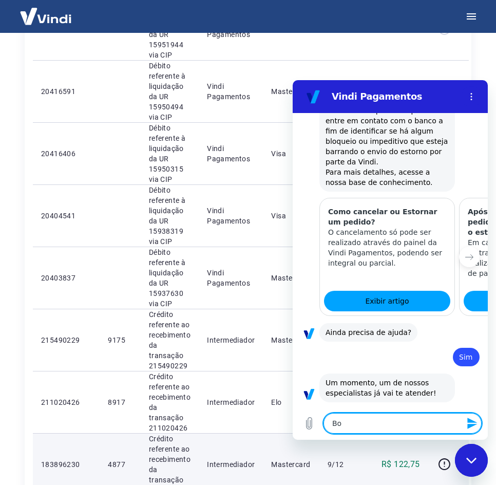
type textarea "Boa"
type textarea "x"
type textarea "Boa"
type textarea "x"
type textarea "Boa t"
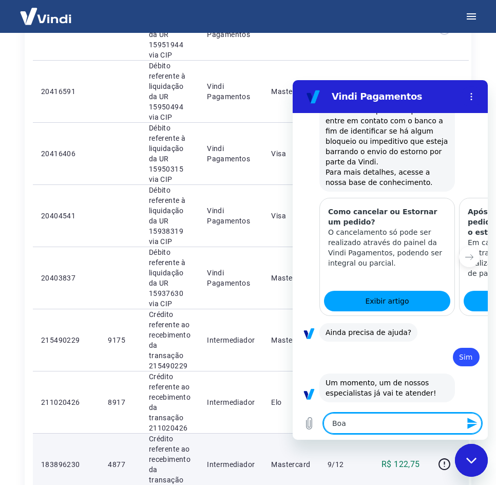
type textarea "x"
type textarea "Boa ta"
type textarea "x"
type textarea "Boa tar"
type textarea "x"
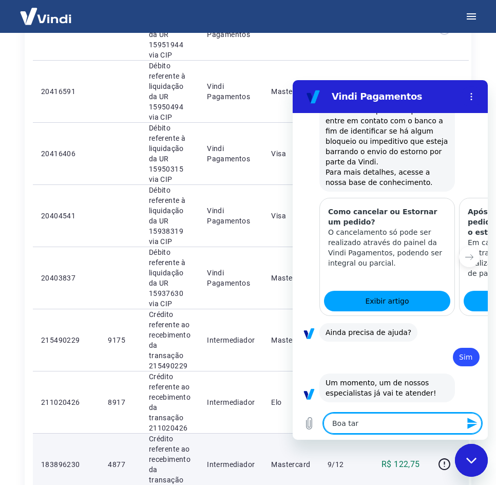
type textarea "Boa tard"
type textarea "x"
type textarea "Boa tarde"
type textarea "x"
type textarea "Boa tarde"
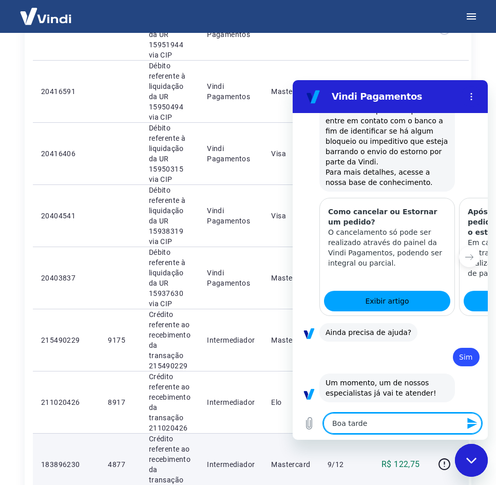
type textarea "x"
type textarea "Boa tarde M"
type textarea "x"
type textarea "Boa tarde Ma"
type textarea "x"
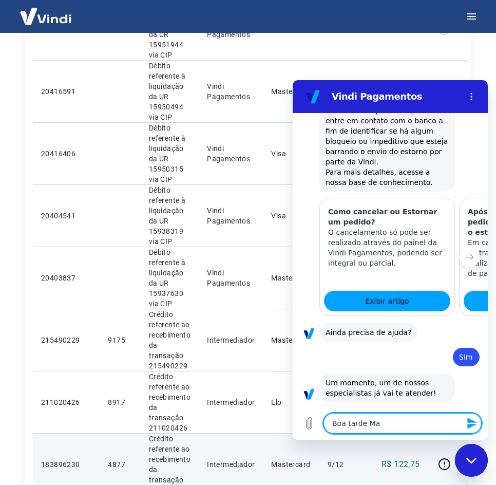
type textarea "Boa tarde Mar"
type textarea "x"
type textarea "Boa tarde [PERSON_NAME]"
type textarea "x"
type textarea "Boa tarde Marce"
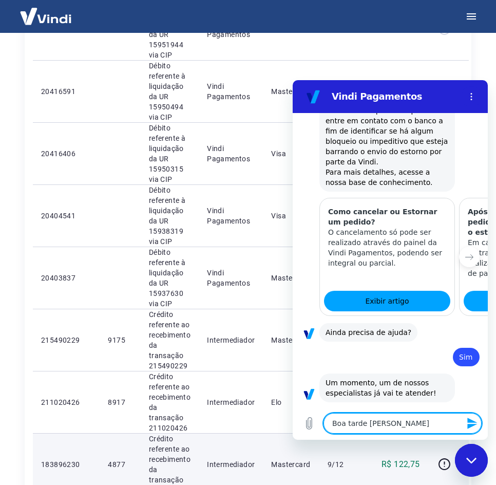
type textarea "x"
type textarea "Boa tarde [PERSON_NAME]"
type textarea "x"
type textarea "Boa tarde [PERSON_NAME]"
type textarea "x"
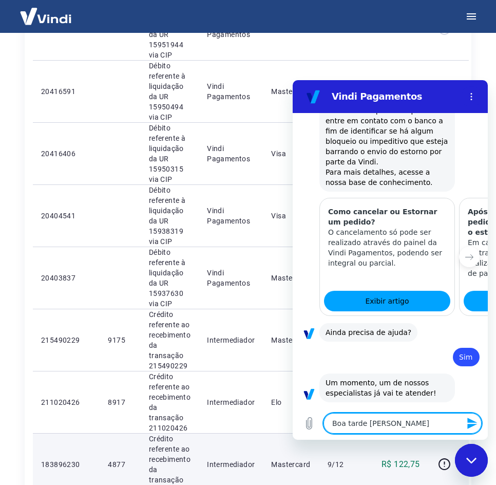
type textarea "Boa tarde [PERSON_NAME],"
type textarea "x"
type textarea "Boa tarde [PERSON_NAME],"
type textarea "x"
type textarea "Boa tarde [PERSON_NAME], c"
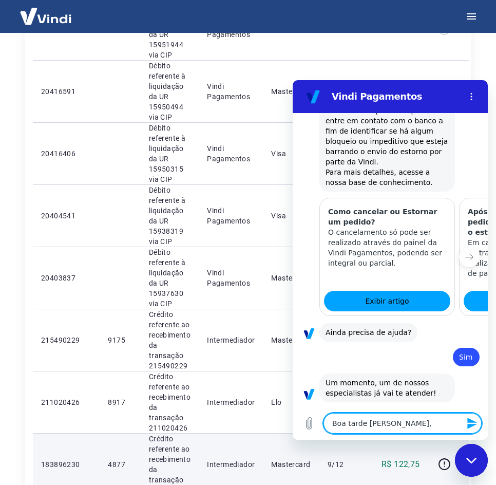
type textarea "x"
type textarea "Boa tarde [PERSON_NAME], co"
type textarea "x"
type textarea "Boa tarde [PERSON_NAME], com"
type textarea "x"
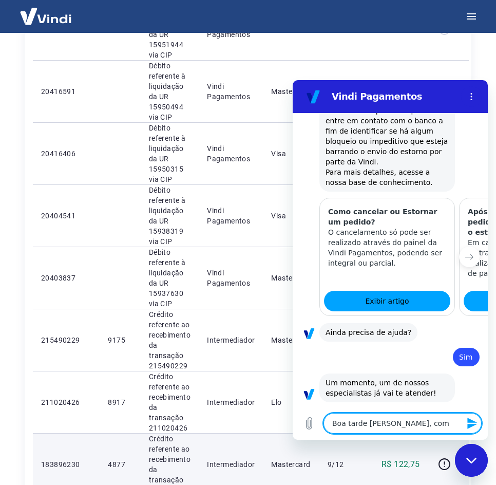
type textarea "Boa tarde [PERSON_NAME], com"
type textarea "x"
type textarea "Boa tarde [PERSON_NAME], com C"
type textarea "x"
type textarea "Boa tarde [PERSON_NAME], com CE"
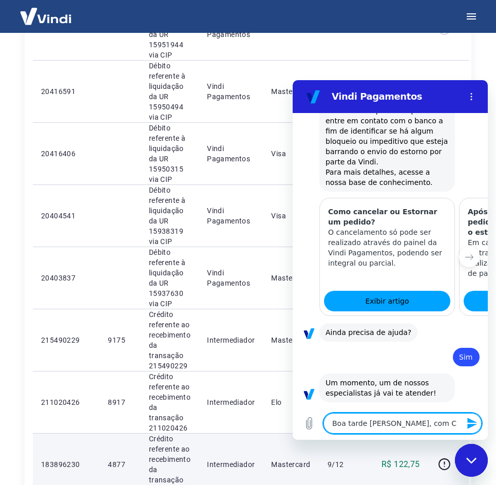
type textarea "x"
type textarea "Boa tarde [PERSON_NAME], com CEC"
type textarea "x"
type textarea "Boa tarde [PERSON_NAME], com CE"
type textarea "x"
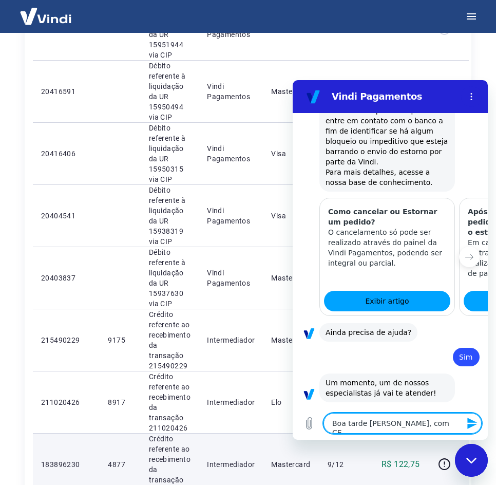
type textarea "Boa tarde [PERSON_NAME], com C"
type textarea "x"
type textarea "Boa tarde Marcele, com Ce"
type textarea "x"
type textarea "Boa tarde Marcele, com Cec"
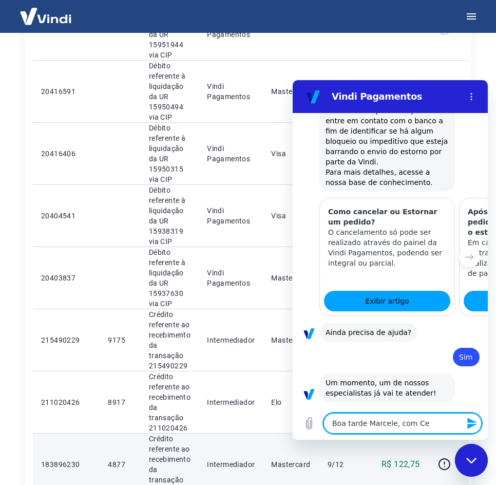
type textarea "x"
type textarea "Boa tarde [PERSON_NAME], com Ceci"
type textarea "x"
type textarea "Boa tarde [PERSON_NAME], com [PERSON_NAME]"
type textarea "x"
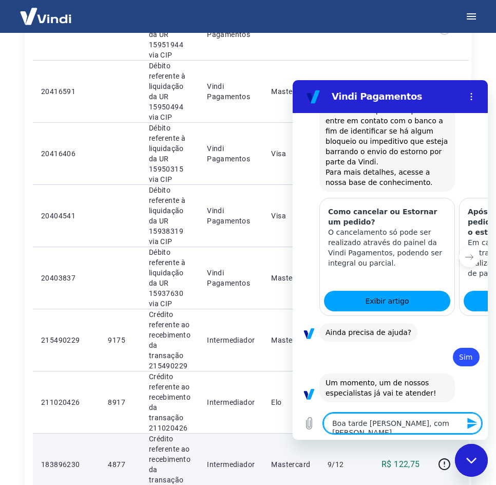
type textarea "Boa tarde [PERSON_NAME], com [PERSON_NAME]"
type textarea "x"
type textarea "Boa tarde [PERSON_NAME], com [PERSON_NAME]"
type textarea "x"
type textarea "Boa tarde [PERSON_NAME], com [PERSON_NAME]"
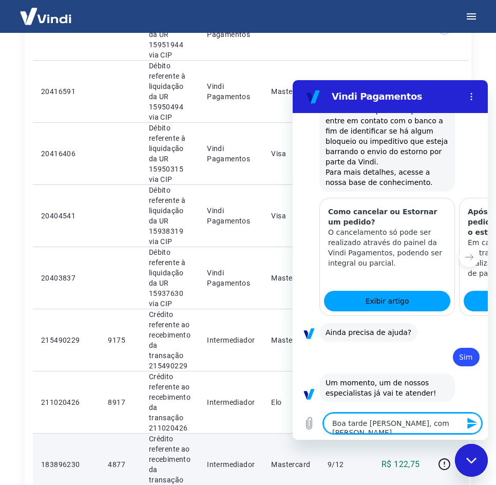
type textarea "x"
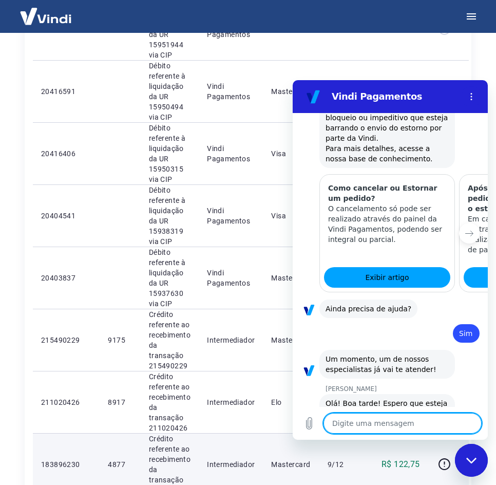
type textarea "x"
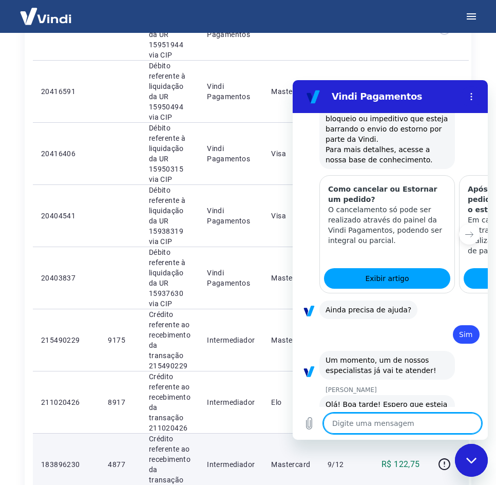
scroll to position [962, 0]
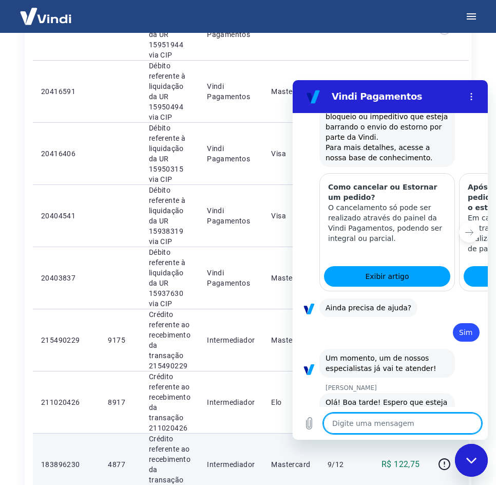
type textarea "E"
type textarea "x"
type textarea "Es"
type textarea "x"
type textarea "Est"
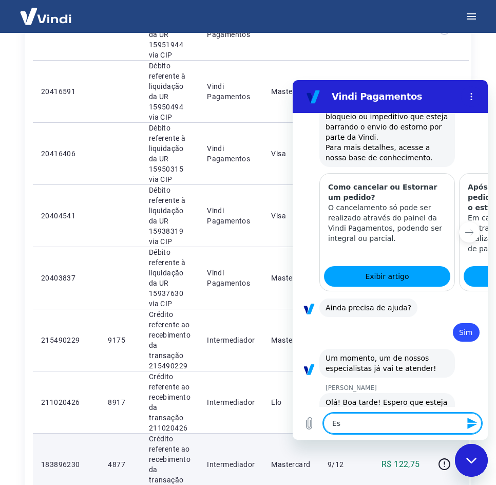
type textarea "x"
type textarea "Esto"
type textarea "x"
type textarea "Estou"
type textarea "x"
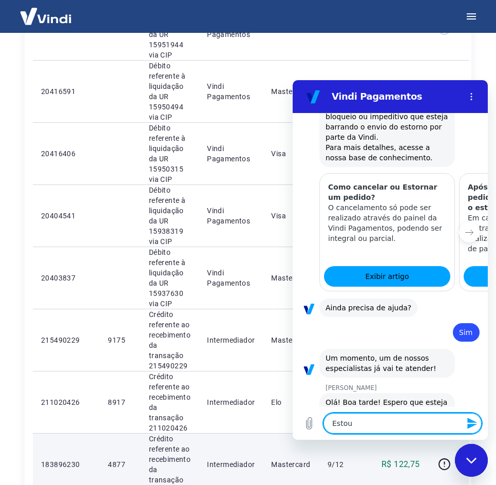
type textarea "Estouu"
type textarea "x"
type textarea "Estouu"
type textarea "x"
type textarea "Estouu"
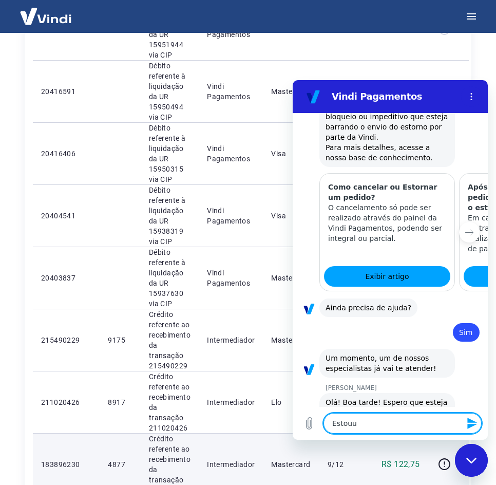
type textarea "x"
type textarea "Estou"
type textarea "x"
type textarea "Esto"
type textarea "x"
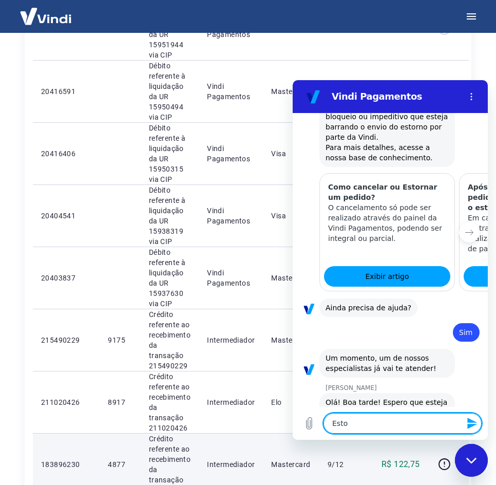
type textarea "Est"
type textarea "x"
type textarea "Es"
type textarea "x"
type textarea "E"
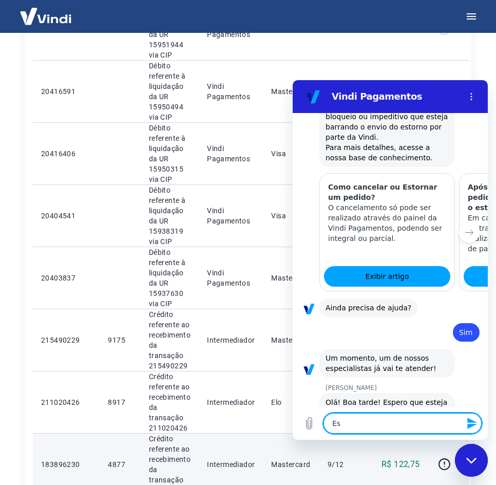
type textarea "x"
type textarea "T"
type textarea "x"
type textarea "Te"
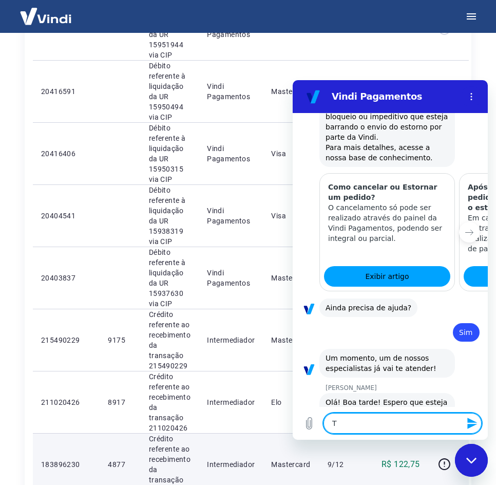
type textarea "x"
type textarea "Tem"
type textarea "x"
type textarea "Tem"
type textarea "x"
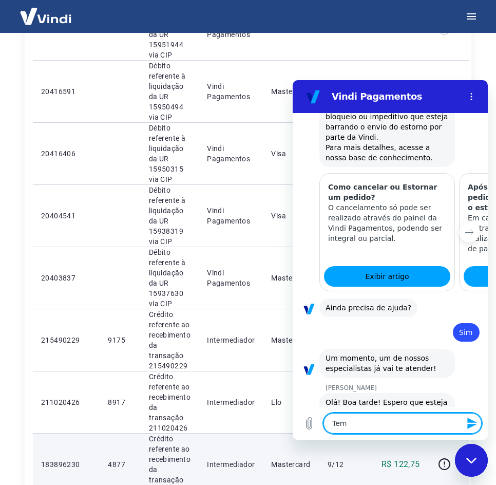
type textarea "Tem u"
type textarea "x"
type textarea "Tem um"
type textarea "x"
type textarea "Tem um"
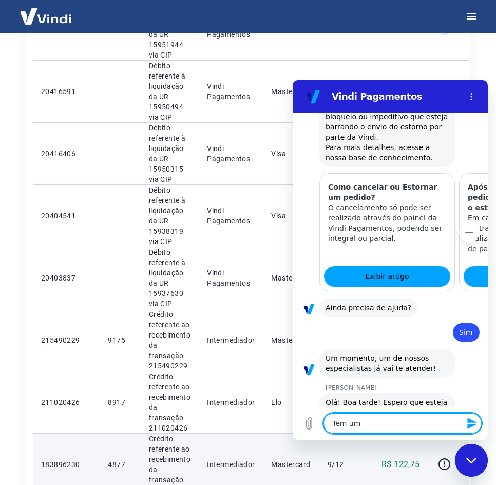
type textarea "x"
type textarea "Tem um e"
type textarea "x"
type textarea "Tem um es"
type textarea "x"
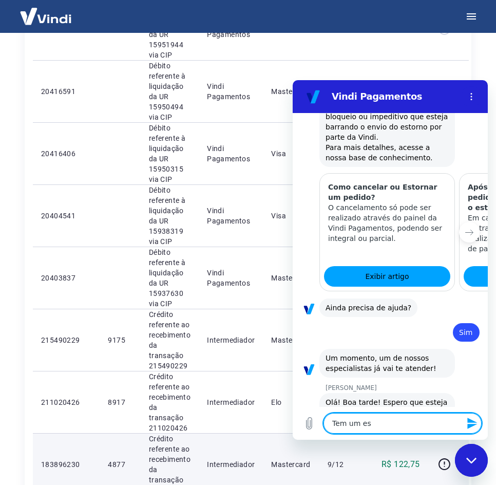
type textarea "Tem um est"
type textarea "x"
type textarea "Tem um esto"
type textarea "x"
type textarea "Tem um eston"
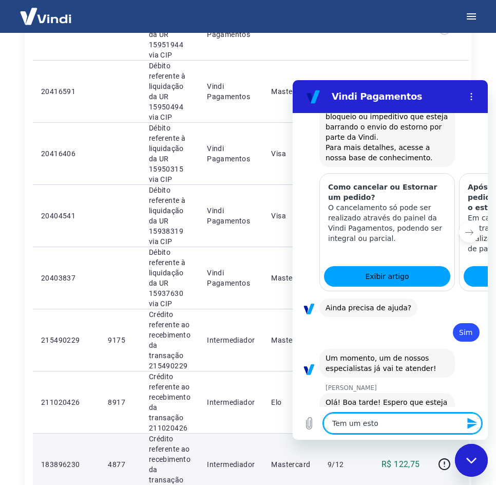
type textarea "x"
type textarea "Tem um esto"
type textarea "x"
type textarea "Tem um estor"
type textarea "x"
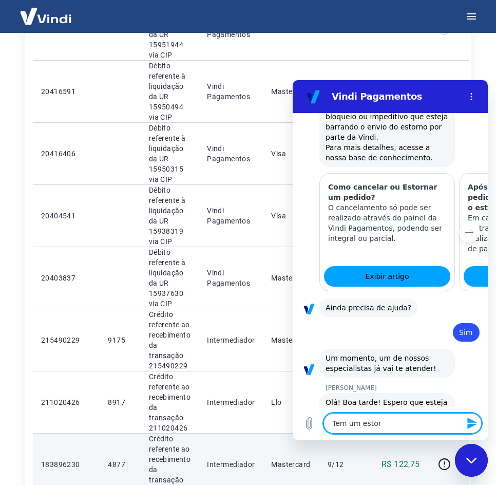
type textarea "Tem um estorn"
type textarea "x"
type textarea "Tem um estorno"
type textarea "x"
type textarea "Tem um estorno"
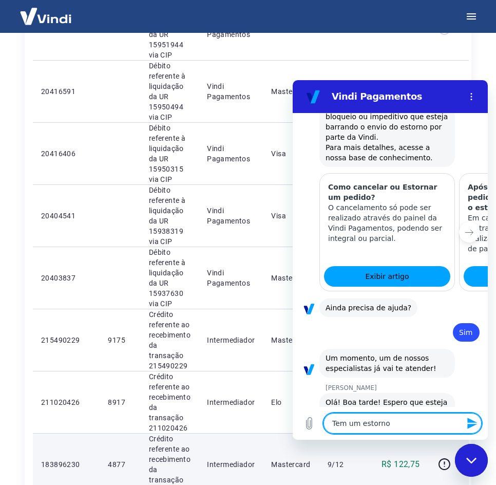
type textarea "x"
type textarea "Tem um estorno d"
type textarea "x"
type textarea "Tem um estorno da"
type textarea "x"
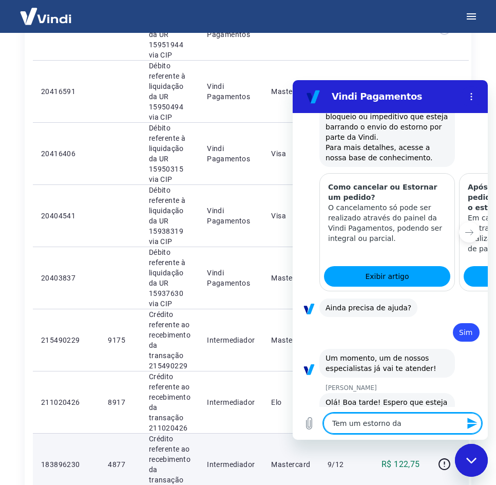
type textarea "Tem um estorno da"
type textarea "x"
type textarea "Tem um estorno da t"
type textarea "x"
type textarea "Tem um estorno da tr"
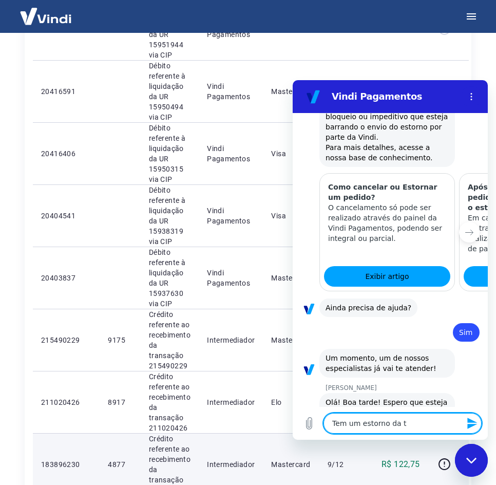
type textarea "x"
type textarea "Tem um estorno da tra"
type textarea "x"
type textarea "Tem um estorno da tran"
type textarea "x"
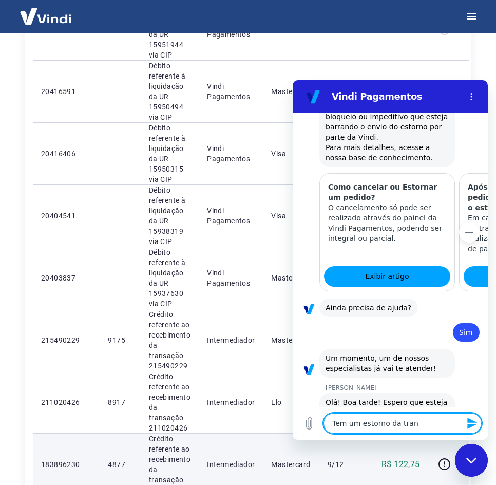
type textarea "Tem um estorno da trans"
type textarea "x"
type textarea "Tem um estorno da transa"
type textarea "x"
type textarea "Tem um estorno da transaç"
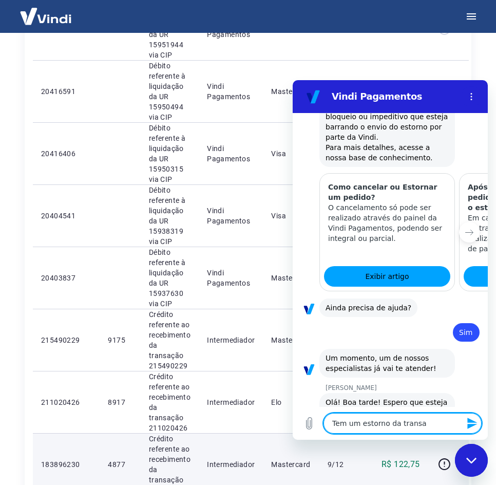
type textarea "x"
type textarea "Tem um estorno da transaçã"
type textarea "x"
type textarea "Tem um estorno da transação"
type textarea "x"
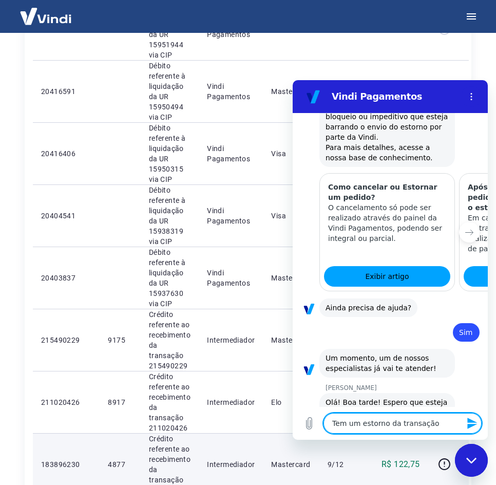
type textarea "Tem um estorno da transação"
type textarea "x"
paste textarea "223605316"
type textarea "Tem um estorno da transação 223605316"
type textarea "x"
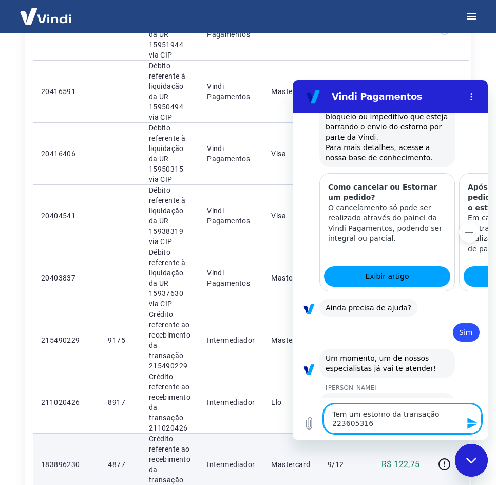
scroll to position [972, 0]
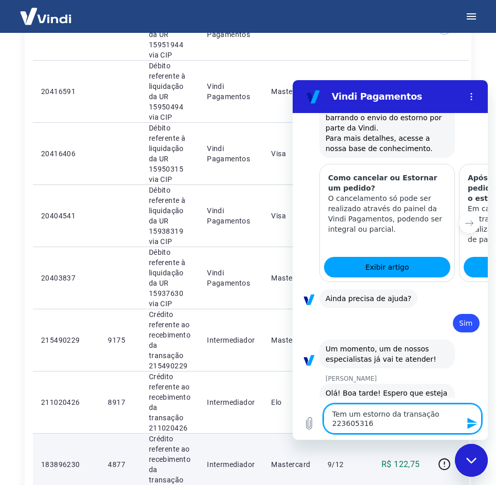
type textarea "Tem um estorno da transação 223605316"
type textarea "x"
type textarea "Tem um estorno da transação 223605316 q"
type textarea "x"
type textarea "Tem um estorno da transação 223605316"
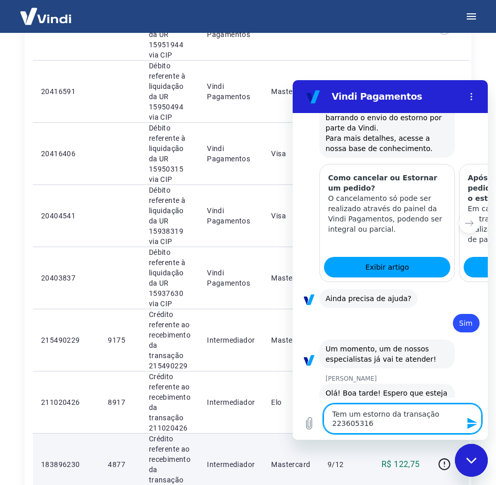
type textarea "x"
type textarea "Tem um estorno da transação 223605316"
type textarea "x"
type textarea "Tem um estorno da transação 223605316"
type textarea "x"
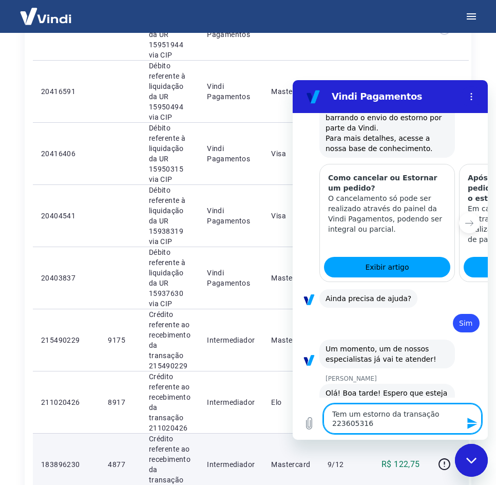
type textarea "Tem um estorno da transação 223605316 ,"
type textarea "x"
type textarea "Tem um estorno da transação 223605316 ,"
type textarea "x"
type textarea "Tem um estorno da transação 223605316 , q"
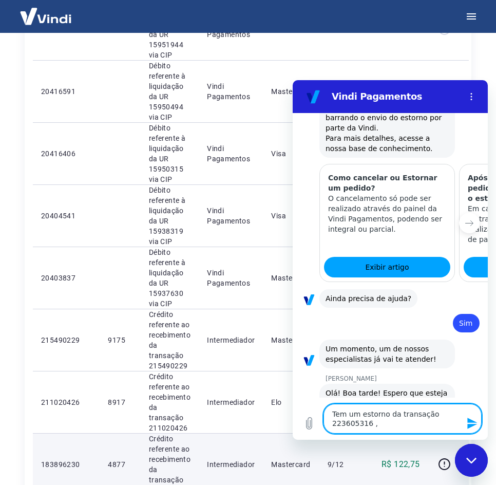
type textarea "x"
type textarea "Tem um estorno da transação 223605316 , qu"
type textarea "x"
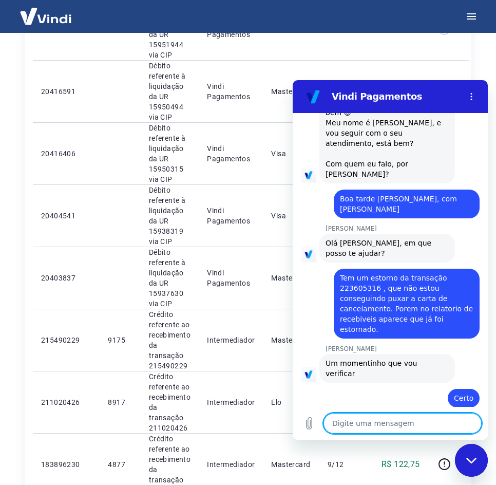
scroll to position [1264, 0]
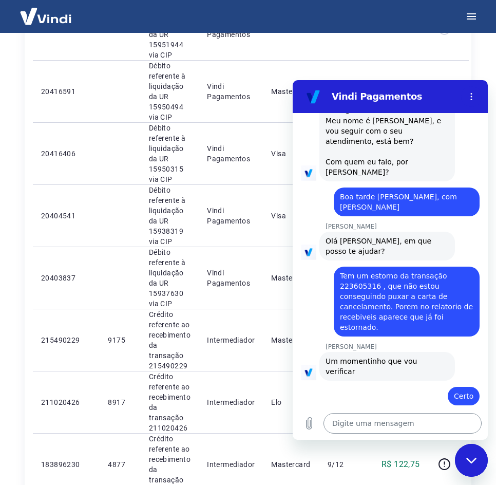
click at [352, 425] on textarea at bounding box center [402, 423] width 158 height 21
paste textarea "v"
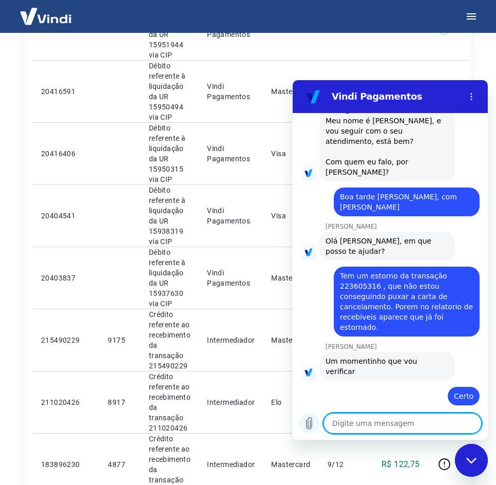
click at [307, 419] on icon "Carregar arquivo" at bounding box center [309, 423] width 12 height 12
click at [315, 423] on button "Carregar arquivo" at bounding box center [309, 423] width 21 height 21
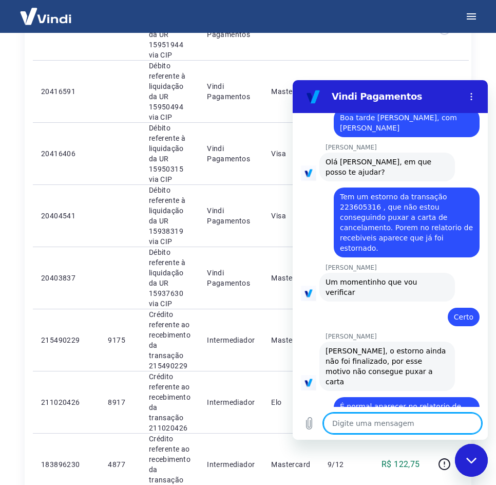
scroll to position [1345, 0]
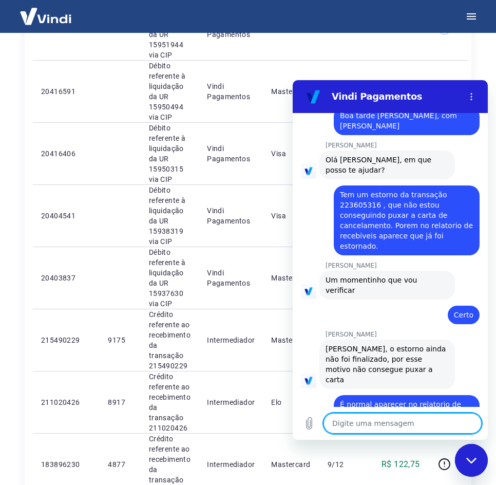
click at [347, 444] on span "Caso não tenha recebíveis que cubra o valor, é necessário adicionar saldo" at bounding box center [381, 458] width 113 height 29
drag, startPoint x: 384, startPoint y: 290, endPoint x: 423, endPoint y: 293, distance: 39.6
click at [423, 444] on span "Caso não tenha recebíveis que cubra o valor, é necessário adicionar saldo" at bounding box center [381, 458] width 113 height 29
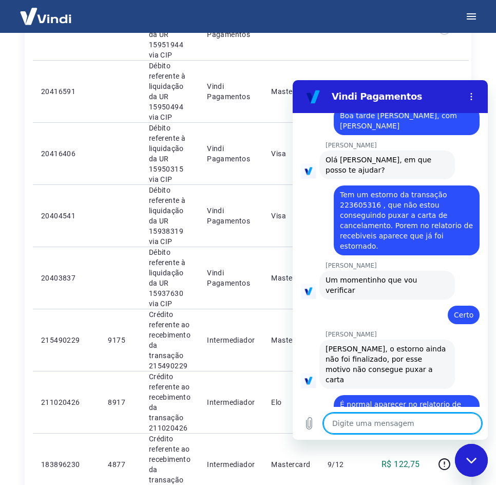
click at [388, 427] on textarea at bounding box center [402, 423] width 158 height 21
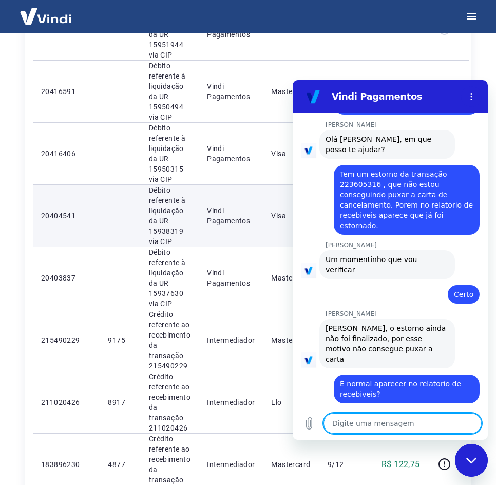
scroll to position [1365, 0]
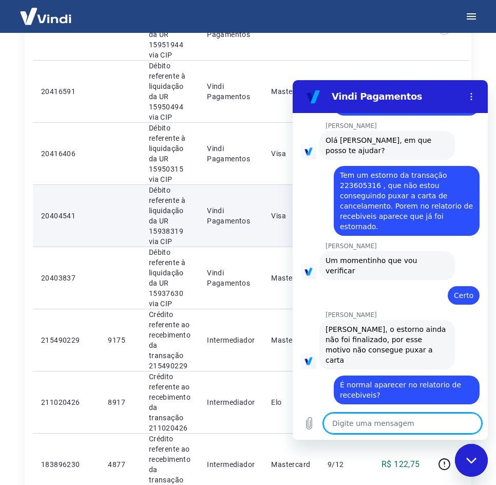
click at [247, 242] on td "Vindi Pagamentos" at bounding box center [231, 215] width 64 height 62
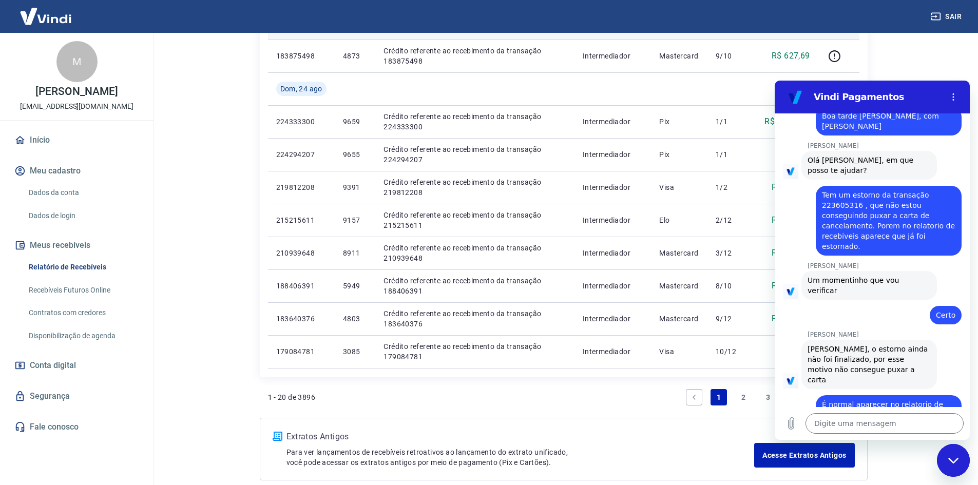
scroll to position [616, 0]
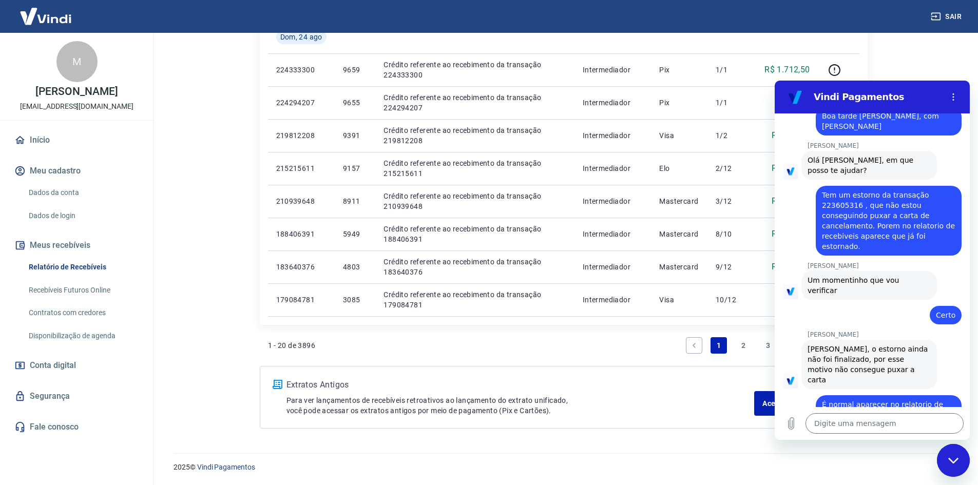
click at [503, 422] on textarea at bounding box center [884, 423] width 158 height 21
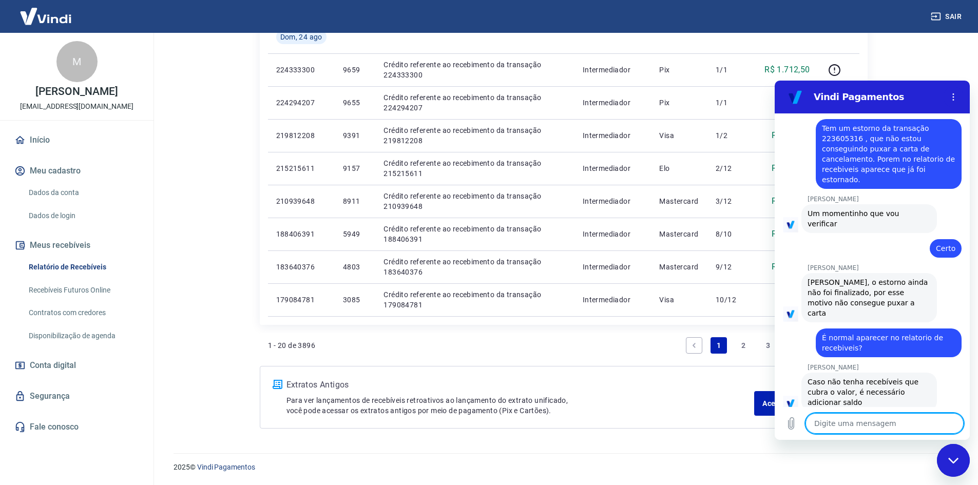
scroll to position [1414, 0]
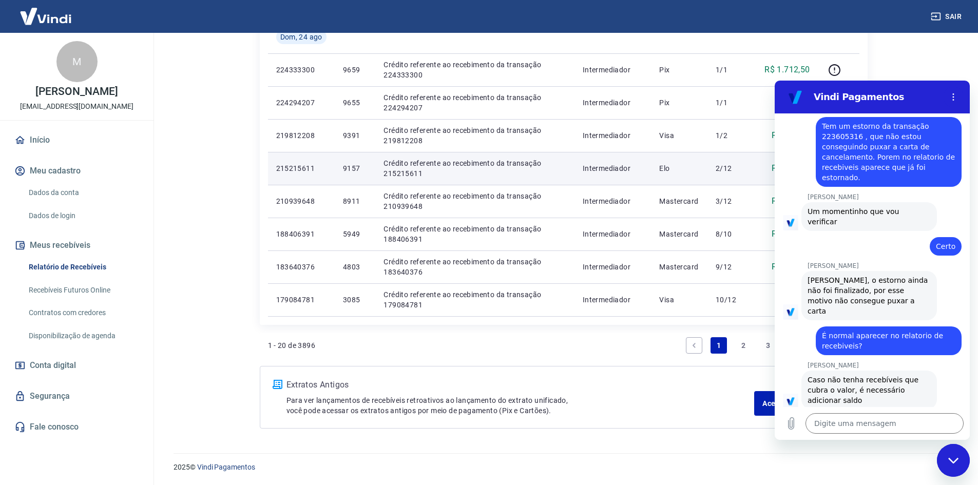
click at [454, 164] on p "Crédito referente ao recebimento da transação 215215611" at bounding box center [474, 168] width 183 height 21
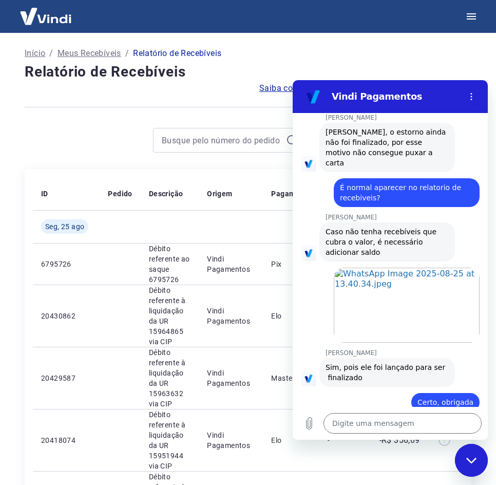
scroll to position [1587, 0]
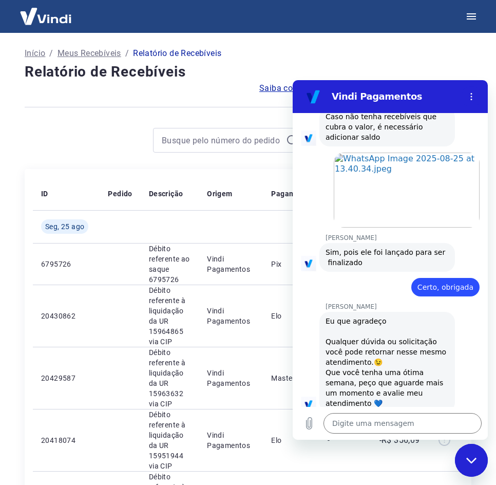
scroll to position [1676, 0]
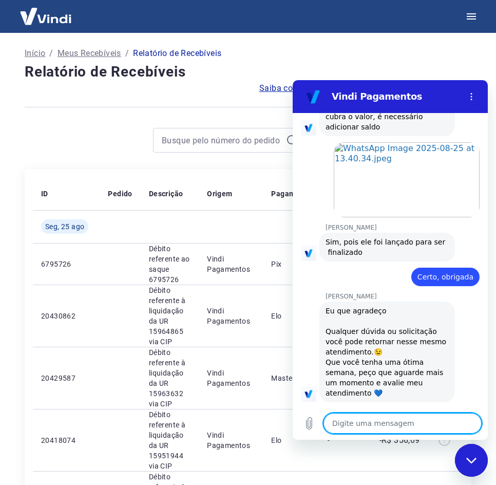
scroll to position [1689, 0]
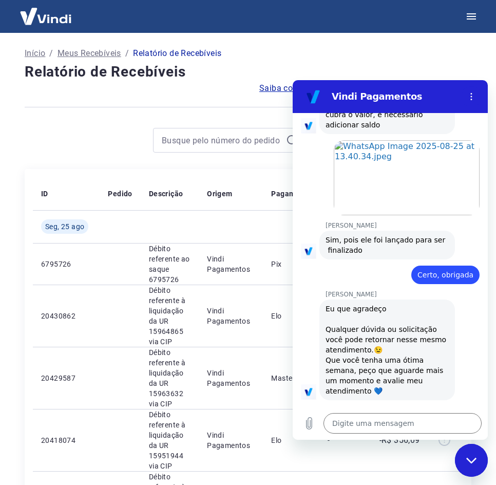
click at [474, 460] on icon "Fechar janela de mensagens" at bounding box center [471, 460] width 11 height 7
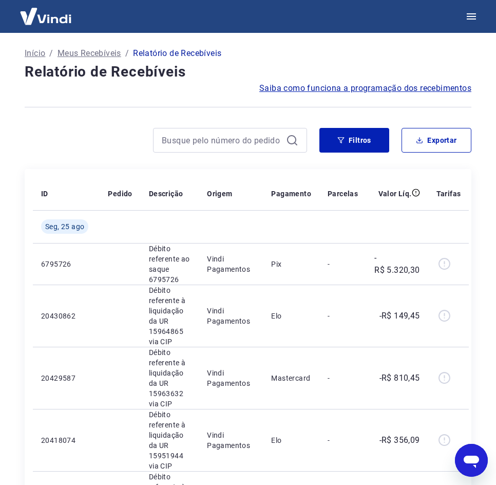
click at [456, 454] on div "Abrir janela de mensagens" at bounding box center [471, 459] width 31 height 31
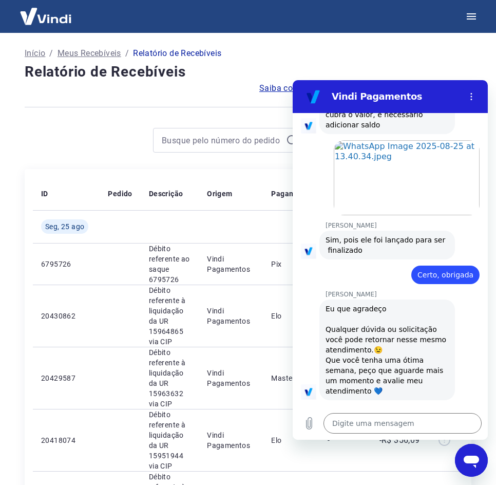
scroll to position [0, 0]
click at [459, 454] on div "Fechar janela de mensagens" at bounding box center [471, 459] width 31 height 31
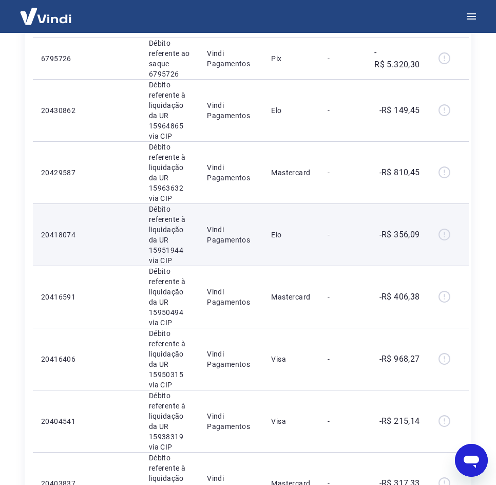
scroll to position [51, 0]
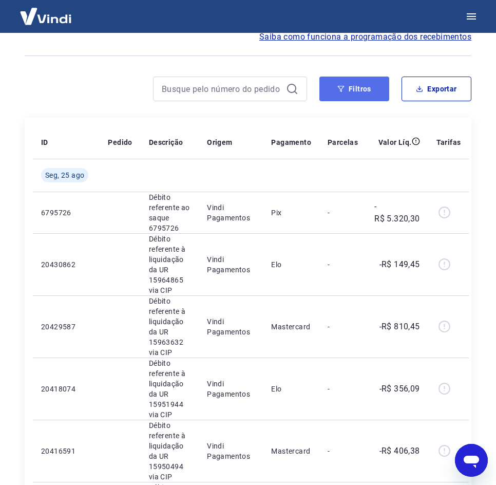
click at [364, 87] on button "Filtros" at bounding box center [354, 88] width 70 height 25
